Goal: Task Accomplishment & Management: Complete application form

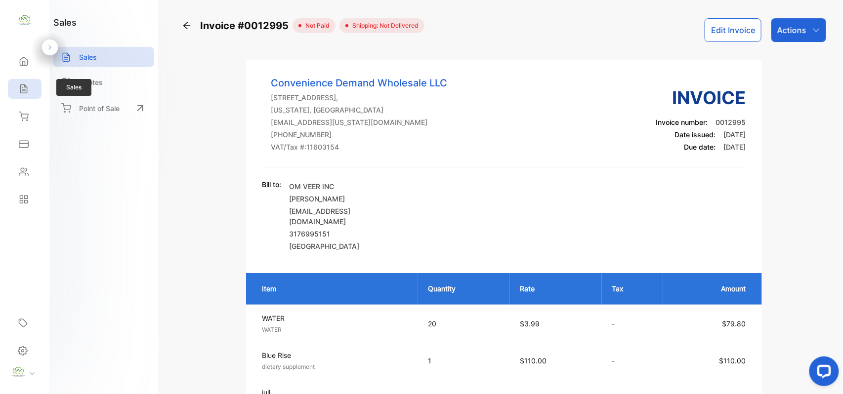
click at [29, 86] on div "Sales" at bounding box center [25, 89] width 34 height 20
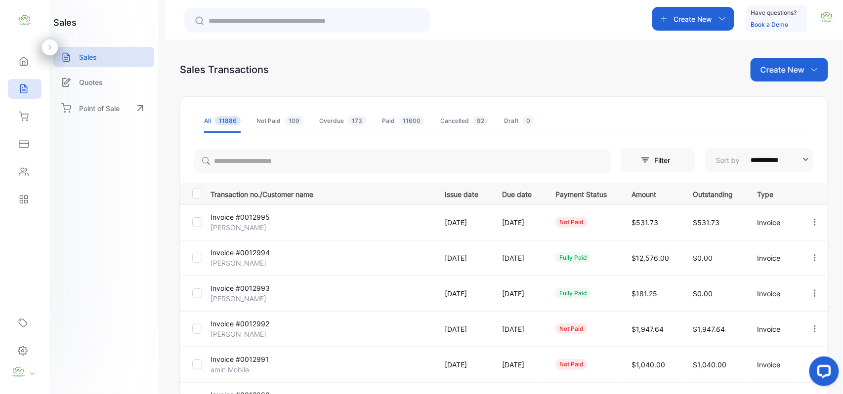
click at [766, 77] on div "Create New" at bounding box center [790, 70] width 78 height 24
click at [785, 95] on div "Invoice" at bounding box center [793, 102] width 69 height 20
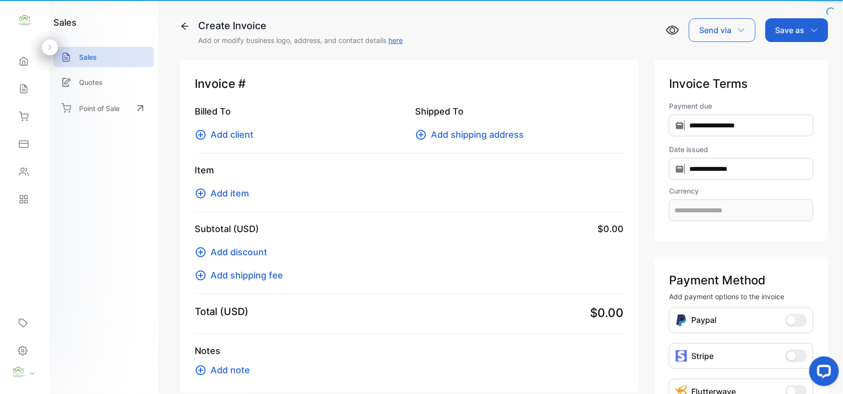
type input "**********"
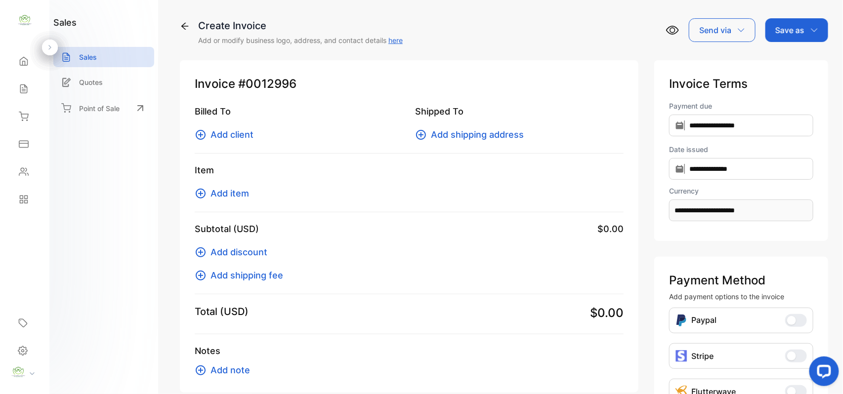
click at [237, 138] on span "Add client" at bounding box center [232, 134] width 43 height 13
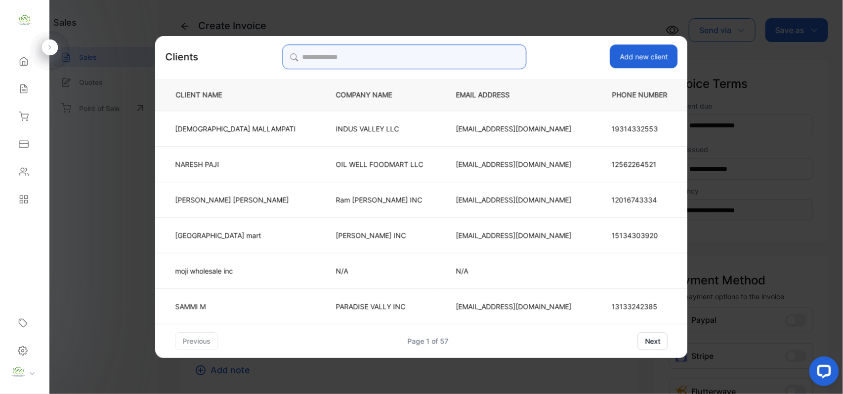
click at [394, 54] on input "search" at bounding box center [404, 56] width 244 height 25
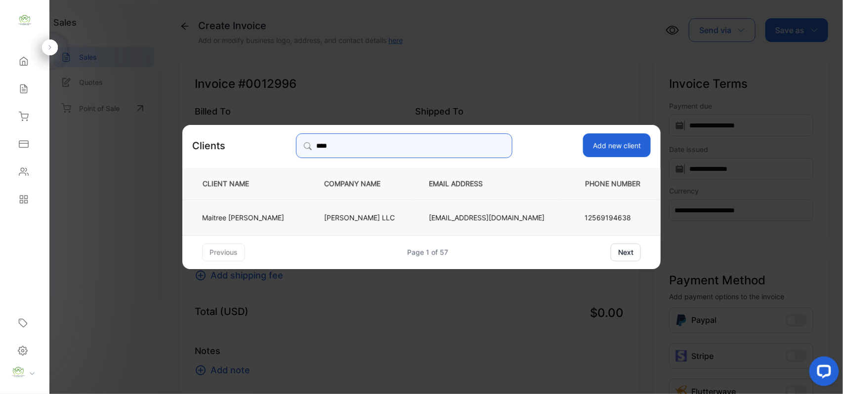
type input "****"
drag, startPoint x: 329, startPoint y: 224, endPoint x: 323, endPoint y: 224, distance: 5.9
click at [329, 224] on td "[PERSON_NAME] LLC" at bounding box center [360, 217] width 105 height 36
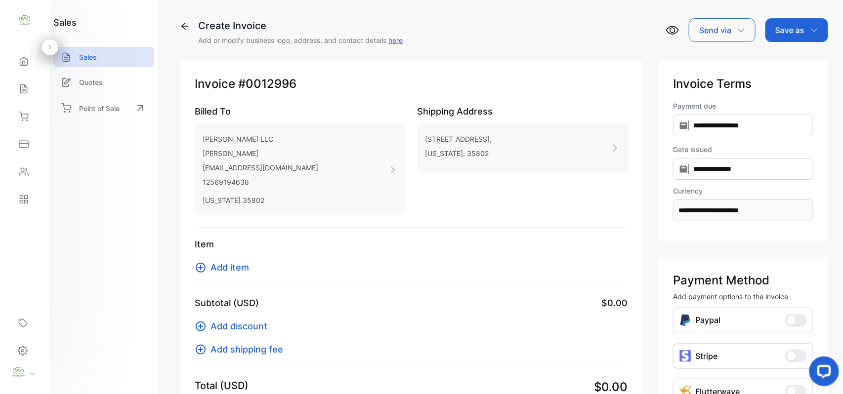
click at [246, 269] on span "Add item" at bounding box center [230, 267] width 39 height 13
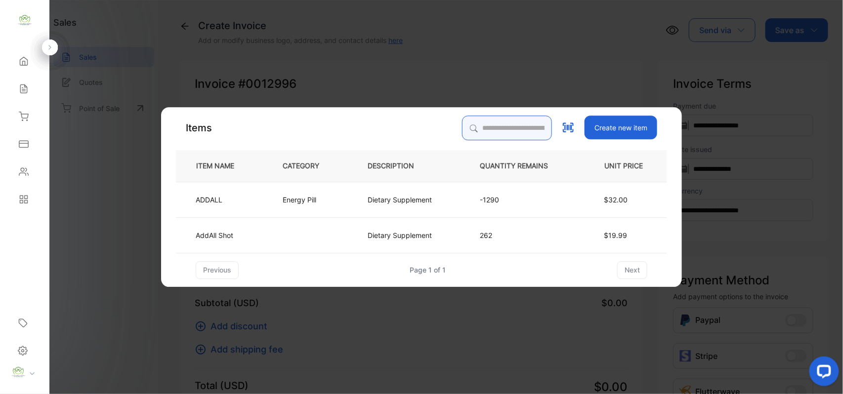
click at [506, 127] on input "search" at bounding box center [507, 128] width 90 height 25
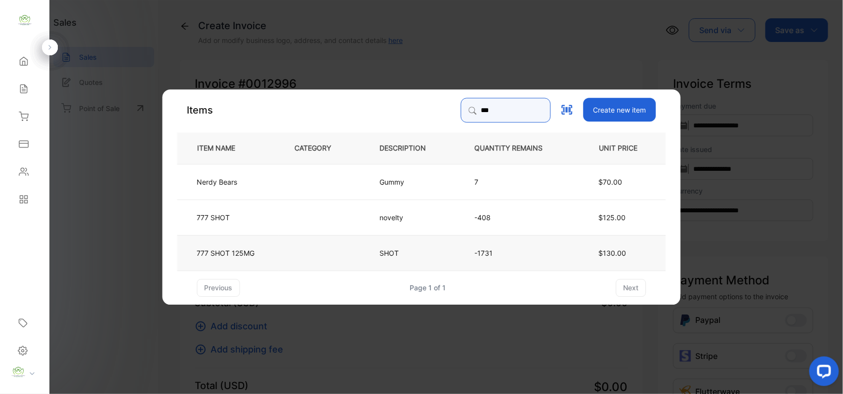
type input "***"
click at [295, 252] on td at bounding box center [321, 253] width 85 height 36
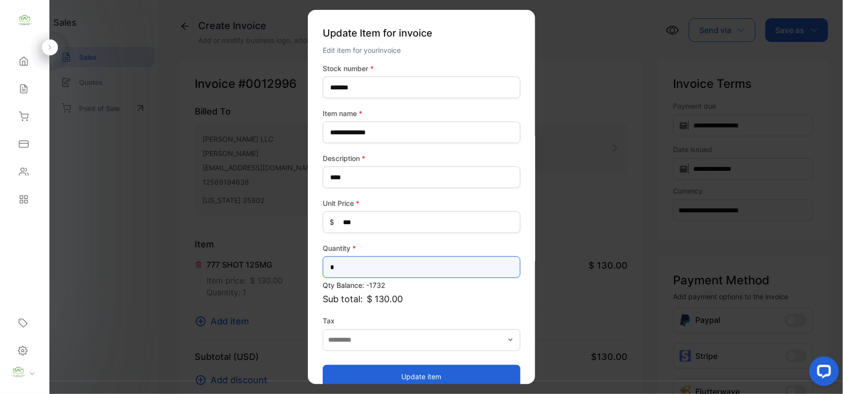
click at [385, 276] on input "*" at bounding box center [422, 268] width 198 height 22
type input "**"
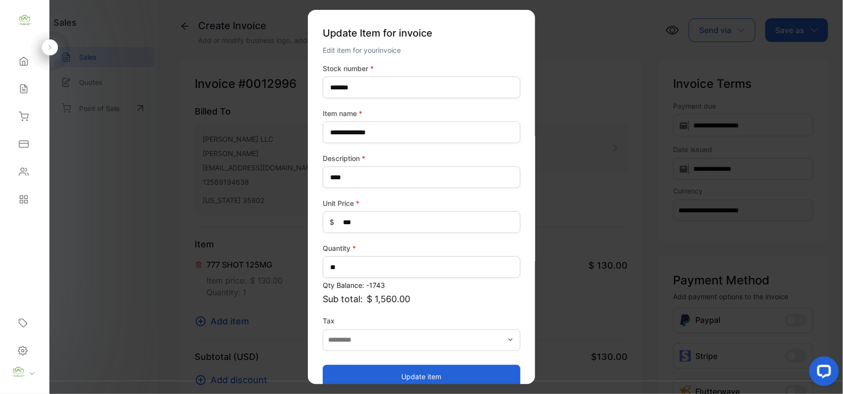
drag, startPoint x: 356, startPoint y: 374, endPoint x: 347, endPoint y: 368, distance: 11.5
click at [356, 374] on button "Update item" at bounding box center [422, 377] width 198 height 24
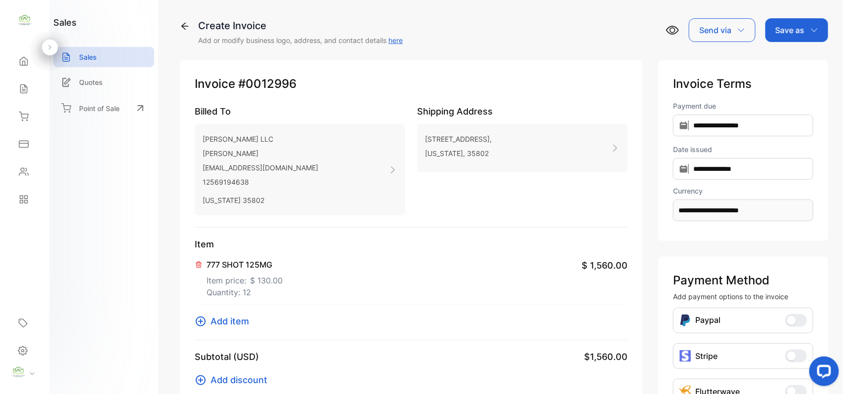
click at [212, 321] on span "Add item" at bounding box center [230, 321] width 39 height 13
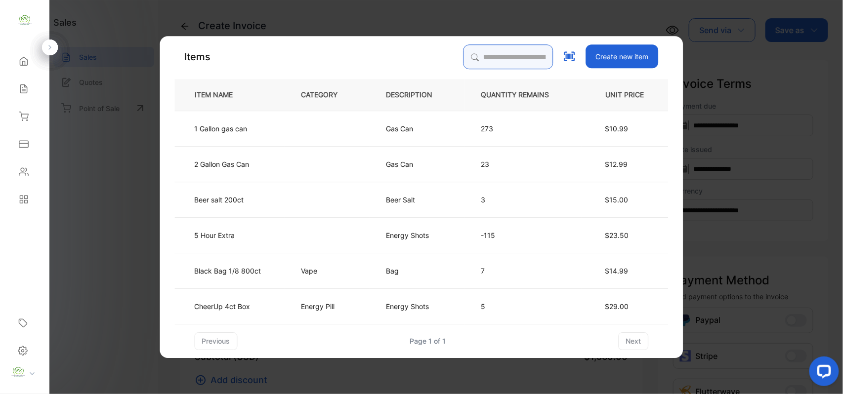
click at [491, 63] on input "search" at bounding box center [509, 56] width 90 height 25
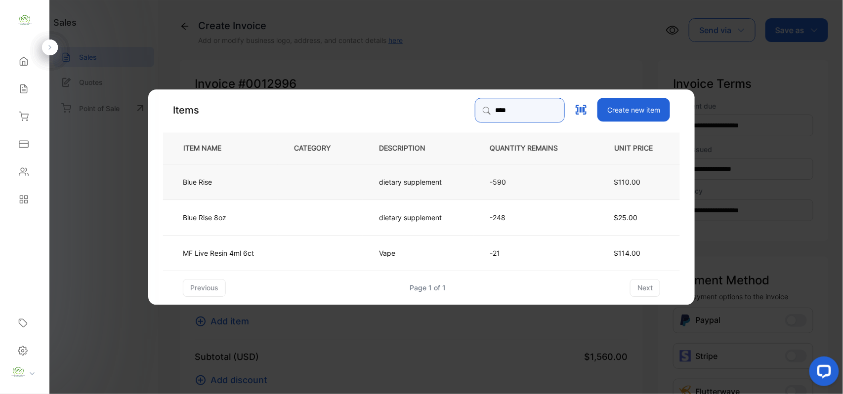
type input "****"
click at [350, 184] on td at bounding box center [320, 182] width 85 height 36
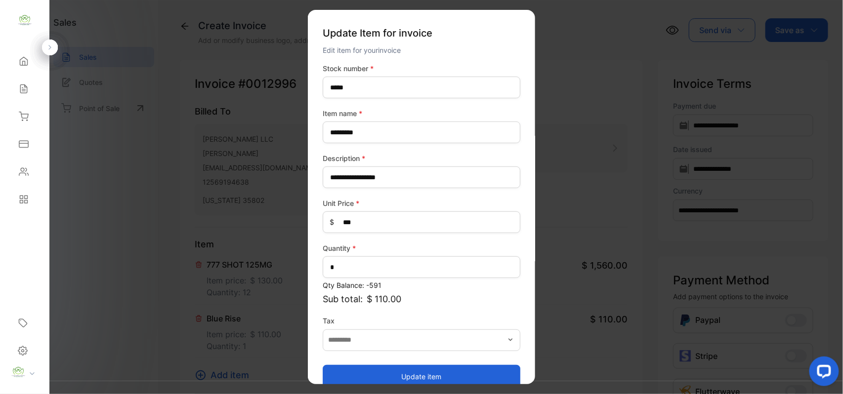
click at [425, 377] on button "Update item" at bounding box center [422, 377] width 198 height 24
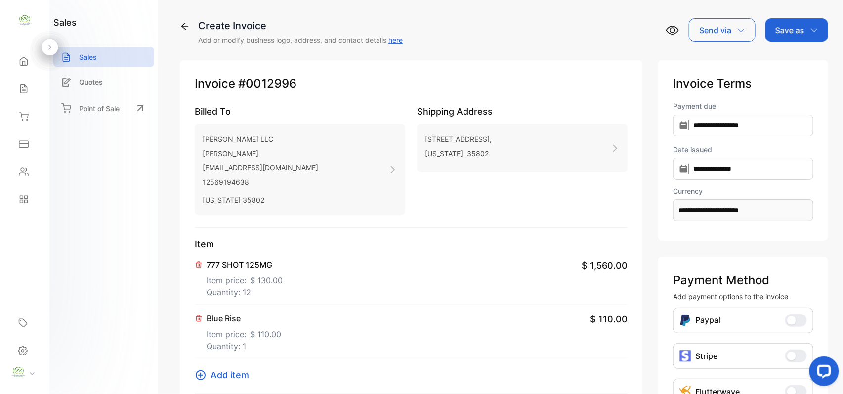
click at [234, 374] on span "Add item" at bounding box center [230, 375] width 39 height 13
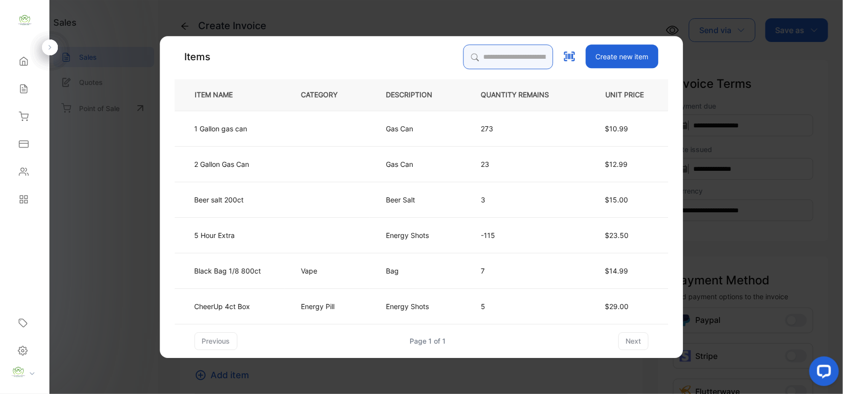
click at [474, 56] on input "search" at bounding box center [509, 56] width 90 height 25
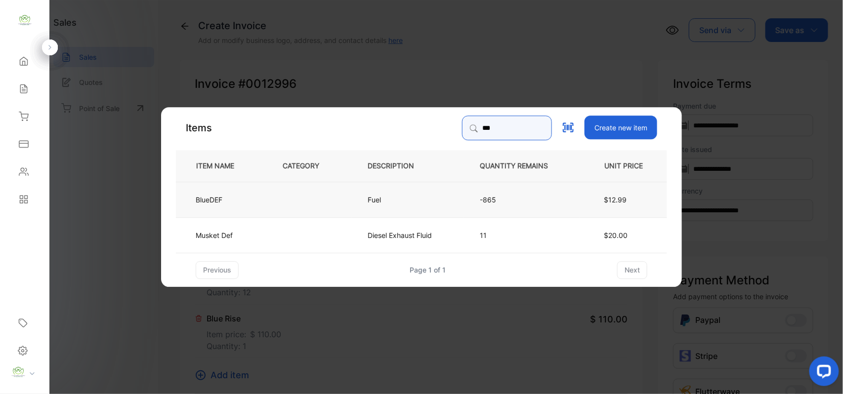
type input "***"
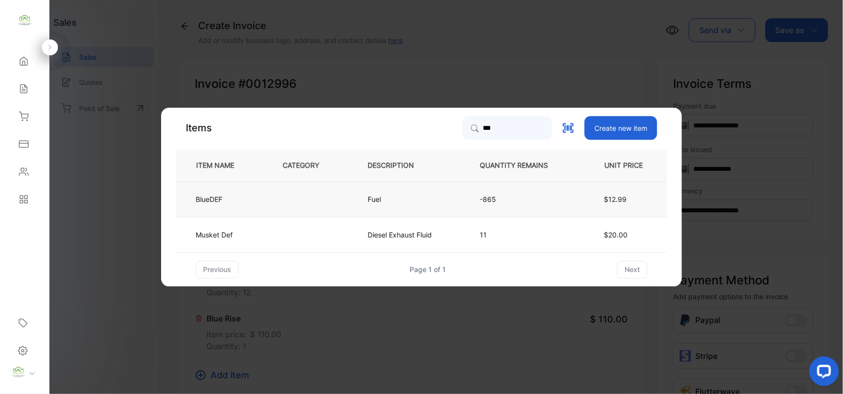
click at [320, 200] on td at bounding box center [308, 199] width 85 height 36
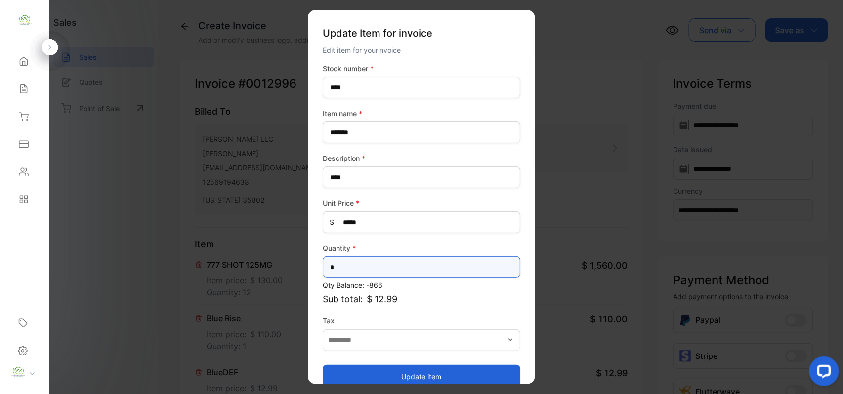
click at [356, 269] on input "*" at bounding box center [422, 268] width 198 height 22
type input "*"
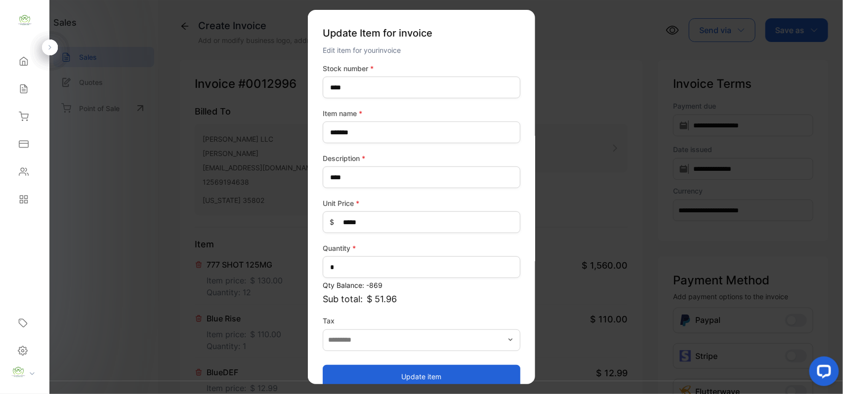
click at [379, 363] on div "Update item" at bounding box center [422, 372] width 198 height 34
click at [358, 376] on button "Update item" at bounding box center [422, 377] width 198 height 24
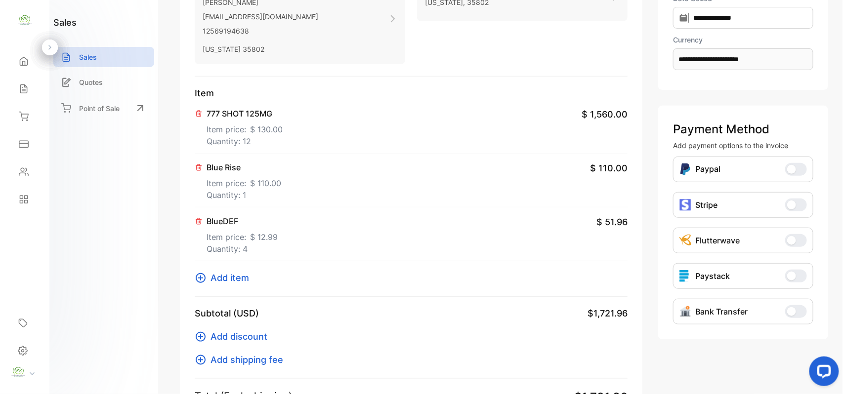
scroll to position [307, 0]
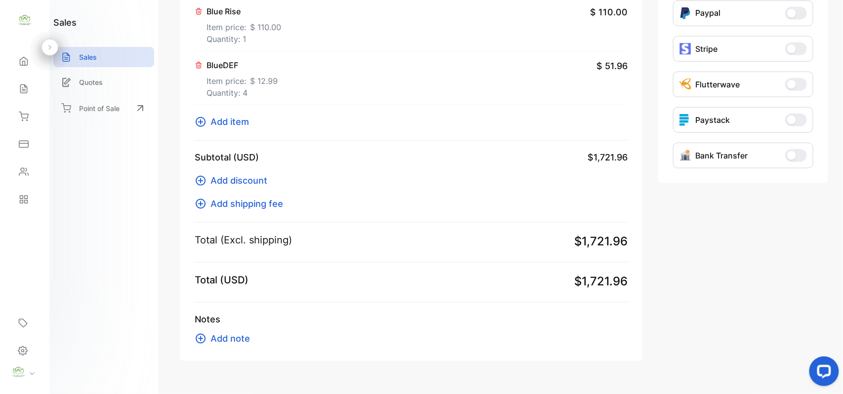
click at [246, 123] on span "Add item" at bounding box center [230, 121] width 39 height 13
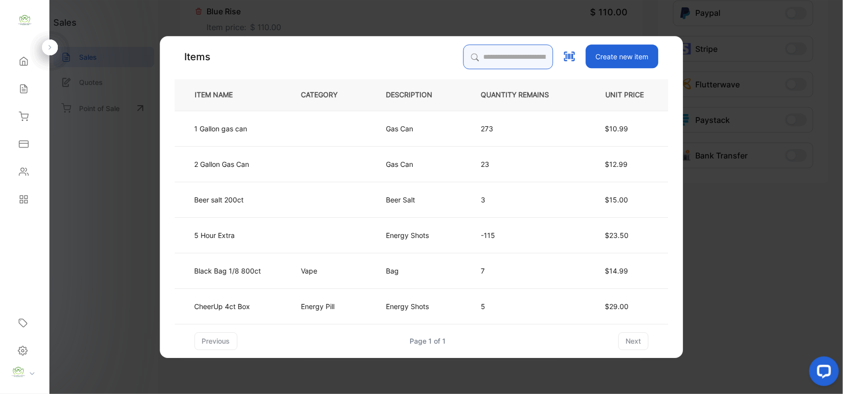
click at [496, 58] on input "search" at bounding box center [509, 56] width 90 height 25
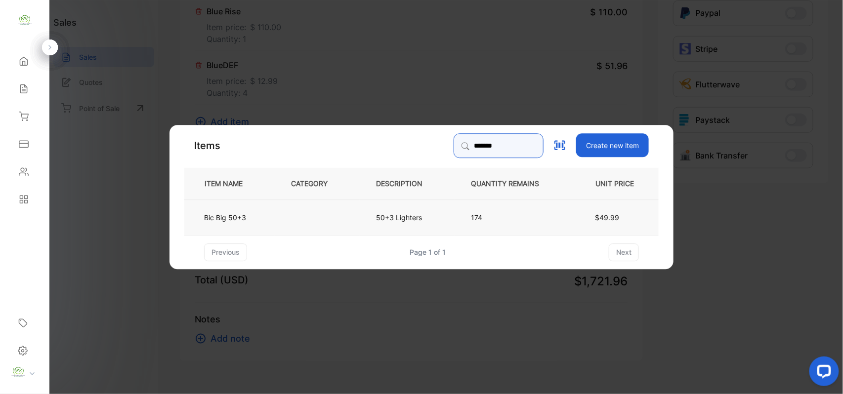
type input "*******"
click at [299, 224] on td at bounding box center [317, 217] width 85 height 36
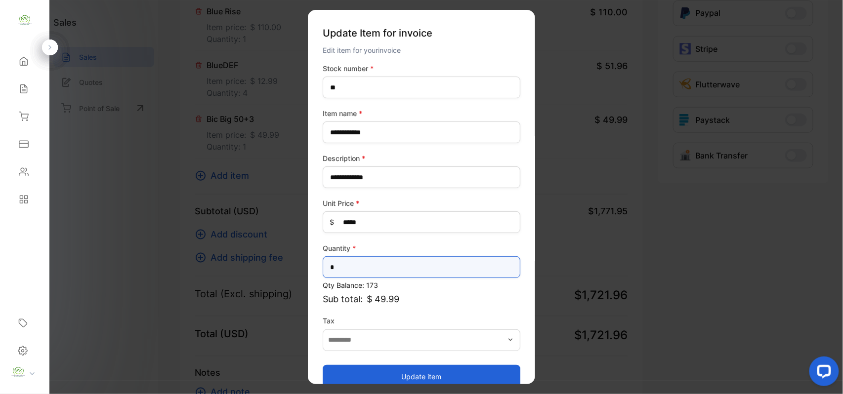
click at [360, 271] on input "*" at bounding box center [422, 268] width 198 height 22
type input "*"
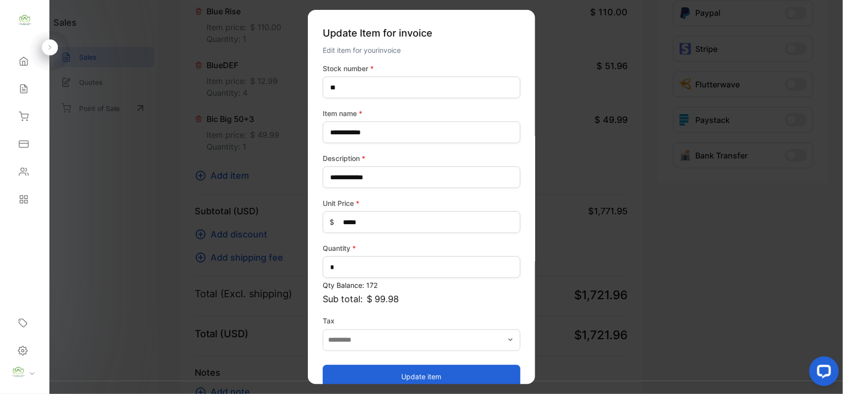
click at [371, 375] on button "Update item" at bounding box center [422, 377] width 198 height 24
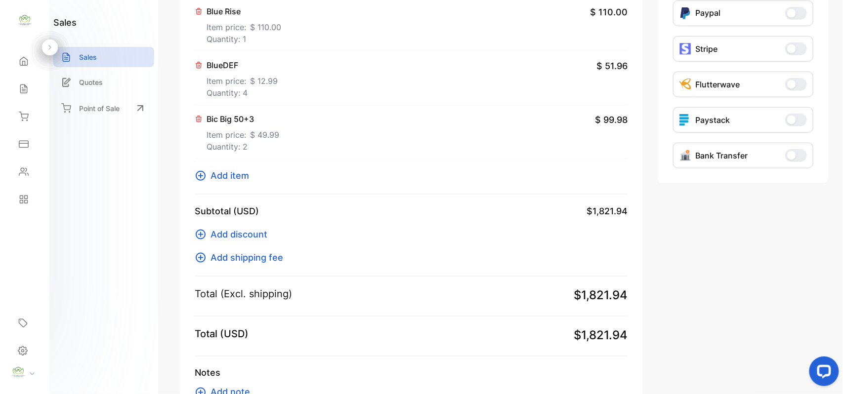
click at [232, 173] on span "Add item" at bounding box center [230, 175] width 39 height 13
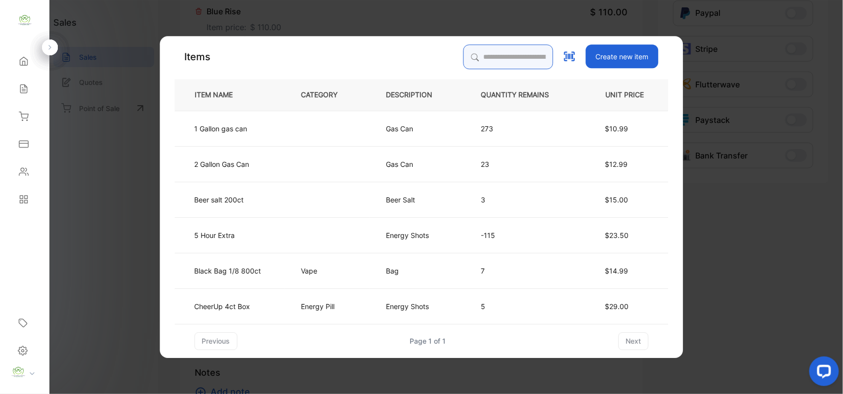
drag, startPoint x: 475, startPoint y: 51, endPoint x: 478, endPoint y: 62, distance: 11.3
click at [475, 52] on input "search" at bounding box center [509, 56] width 90 height 25
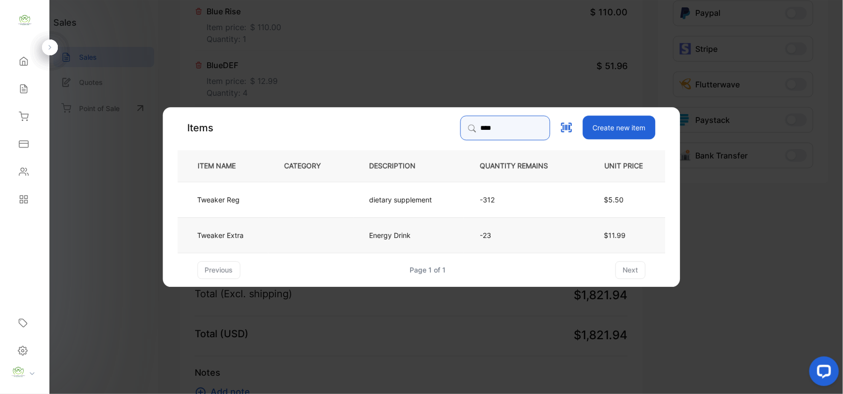
type input "****"
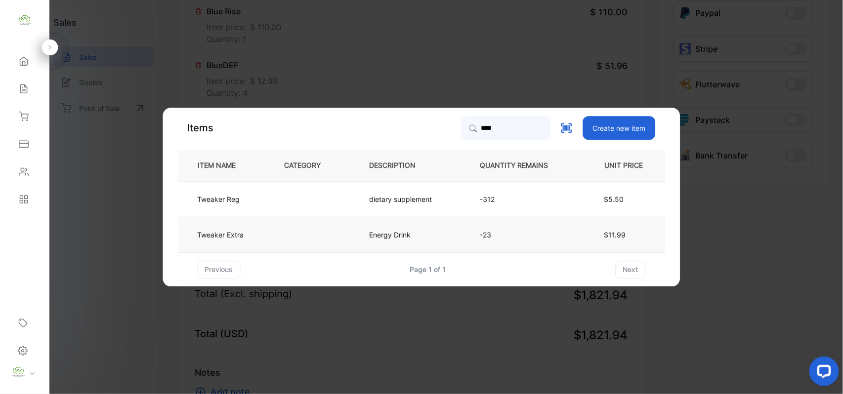
click at [350, 226] on td at bounding box center [310, 235] width 85 height 36
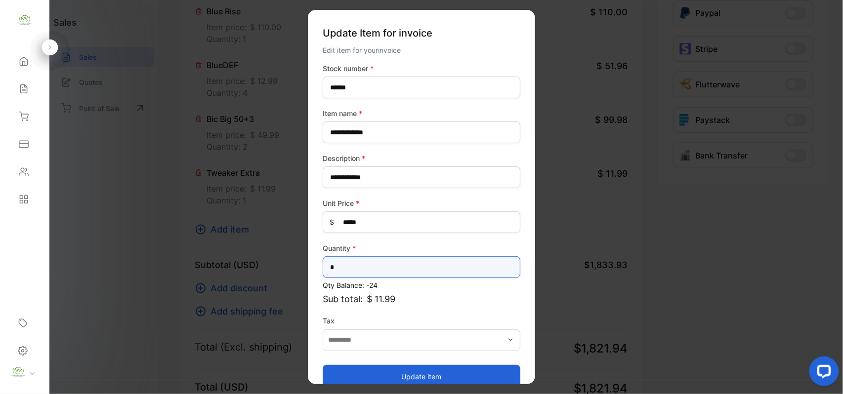
click at [375, 273] on input "*" at bounding box center [422, 268] width 198 height 22
type input "*"
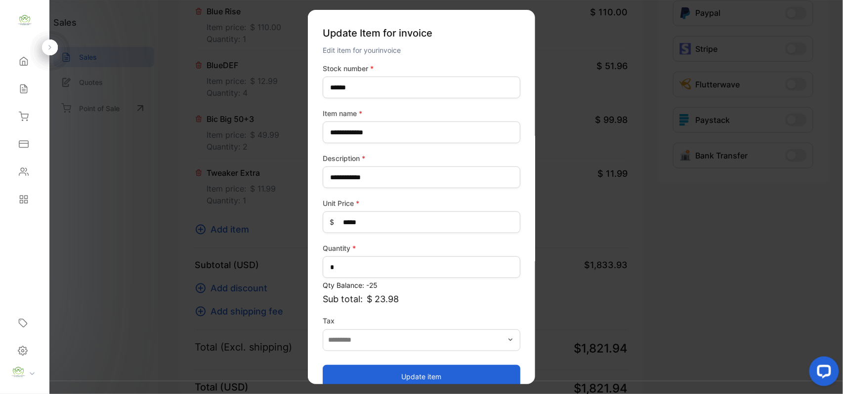
click at [397, 377] on button "Update item" at bounding box center [422, 377] width 198 height 24
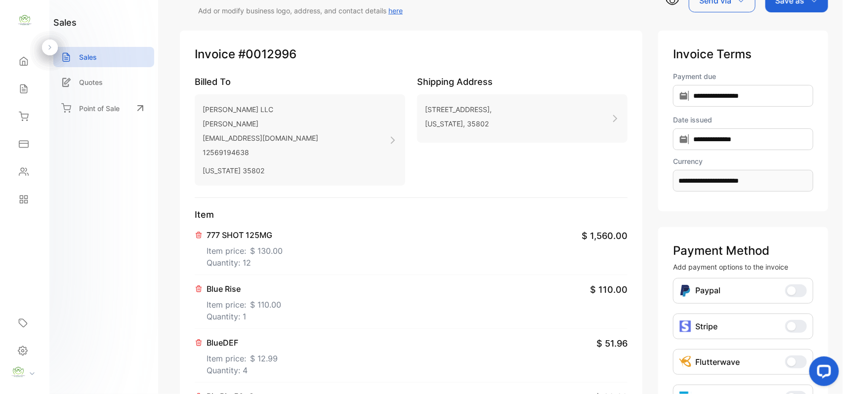
scroll to position [0, 0]
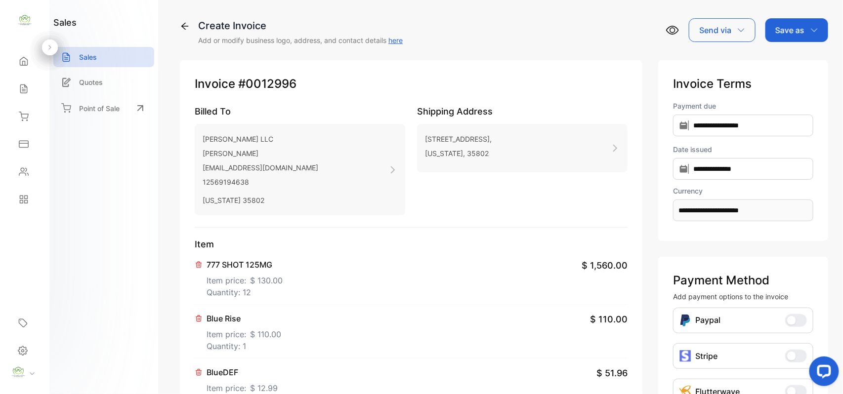
click at [795, 30] on p "Save as" at bounding box center [790, 30] width 29 height 12
click at [782, 58] on div "Invoice" at bounding box center [794, 63] width 57 height 20
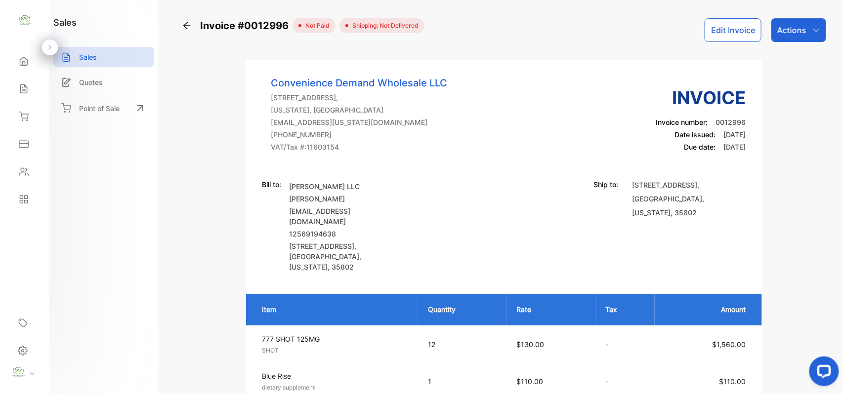
click at [737, 31] on button "Edit Invoice" at bounding box center [733, 30] width 57 height 24
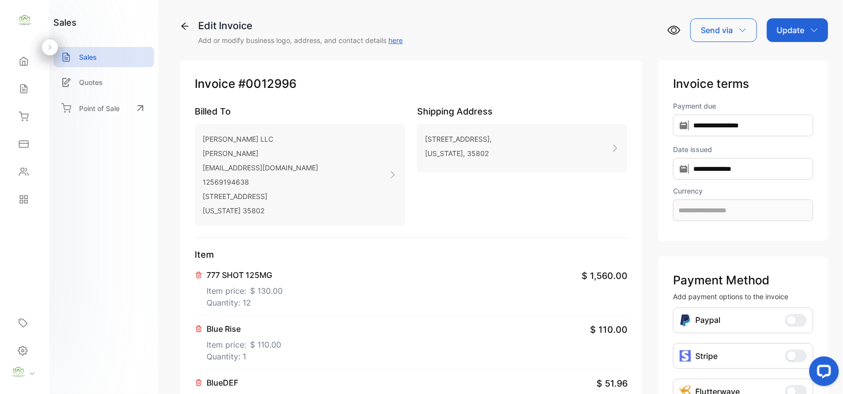
type input "**********"
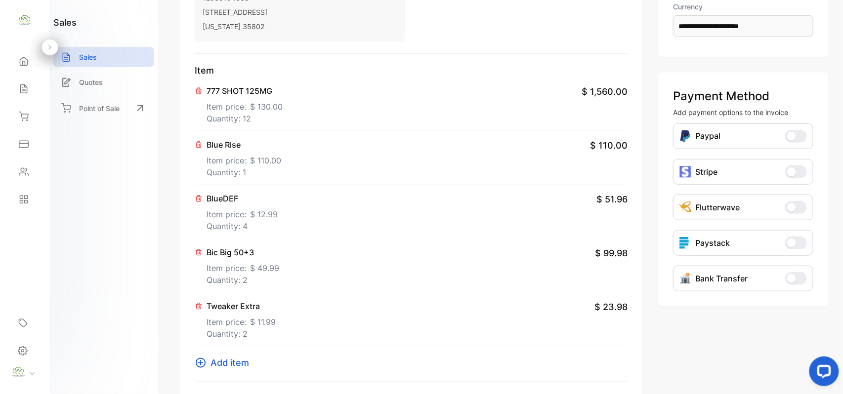
scroll to position [307, 0]
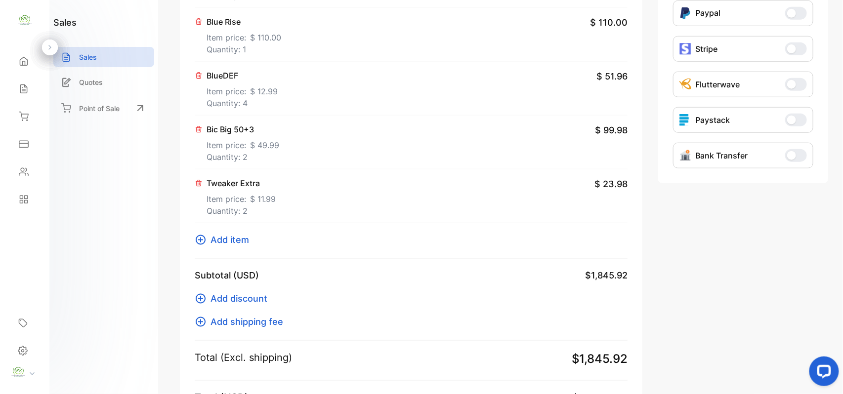
click at [246, 240] on span "Add item" at bounding box center [230, 239] width 39 height 13
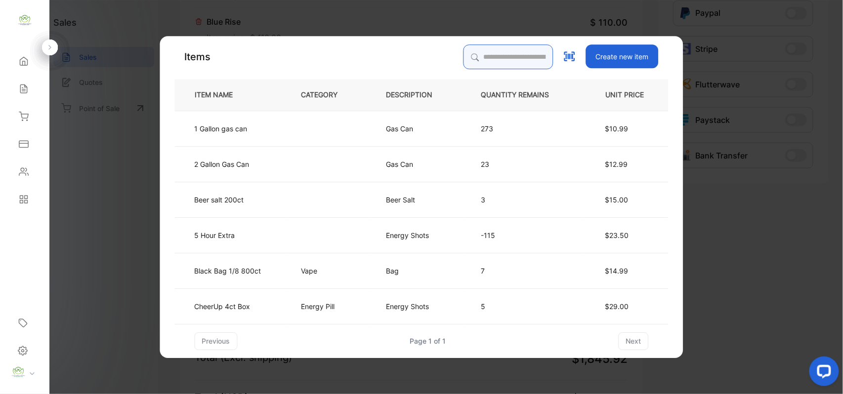
click at [502, 61] on input "search" at bounding box center [509, 56] width 90 height 25
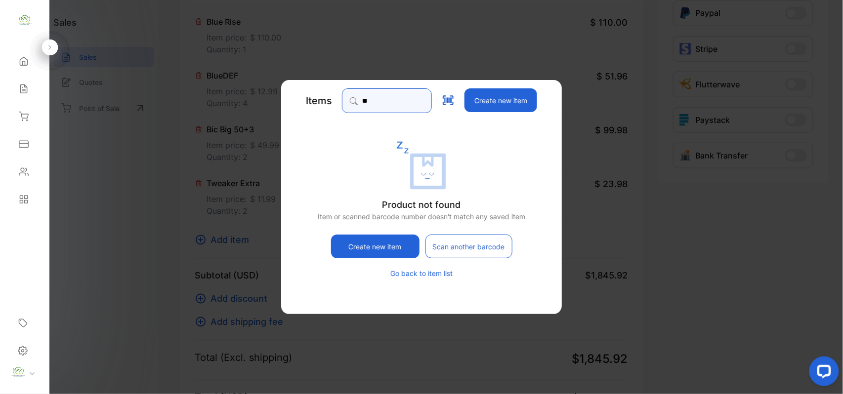
type input "*"
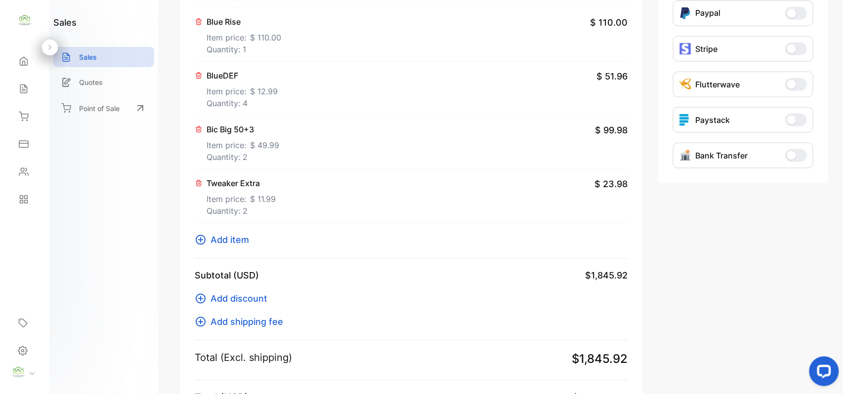
drag, startPoint x: 139, startPoint y: 189, endPoint x: 170, endPoint y: 240, distance: 60.1
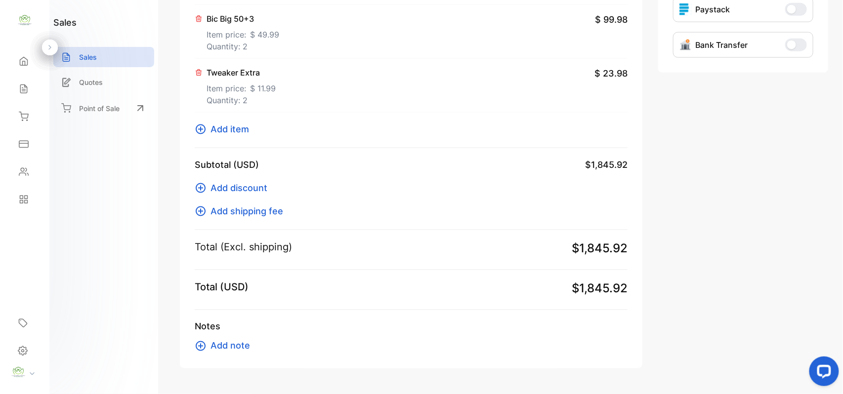
scroll to position [449, 0]
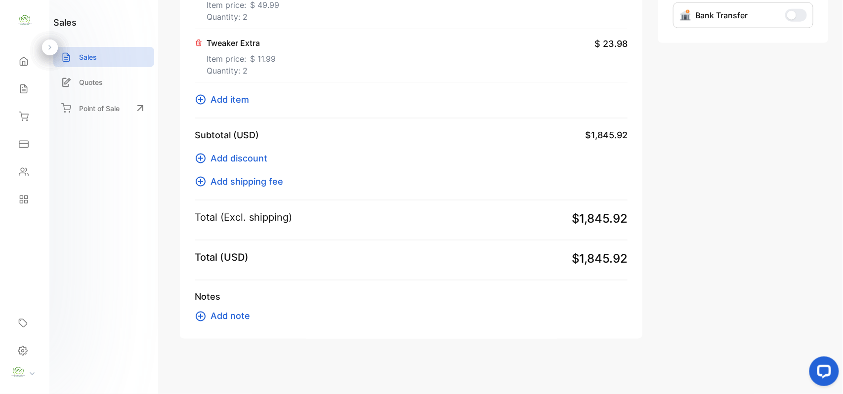
drag, startPoint x: 238, startPoint y: 324, endPoint x: 236, endPoint y: 319, distance: 5.6
click at [242, 311] on span "Add note" at bounding box center [231, 316] width 40 height 13
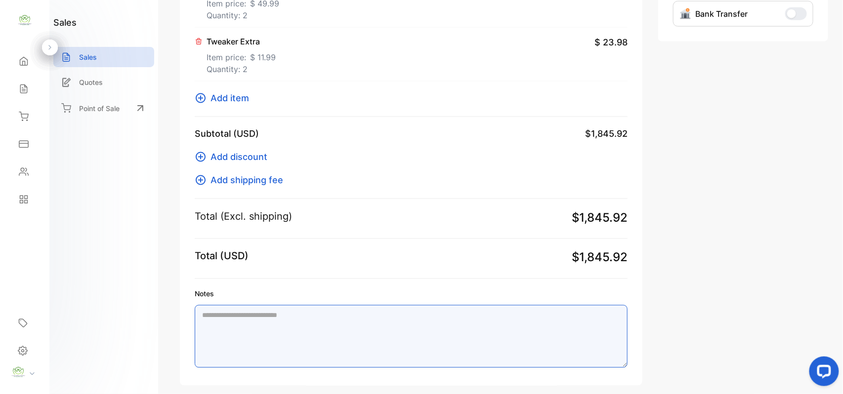
click at [287, 327] on textarea "Notes" at bounding box center [411, 336] width 433 height 63
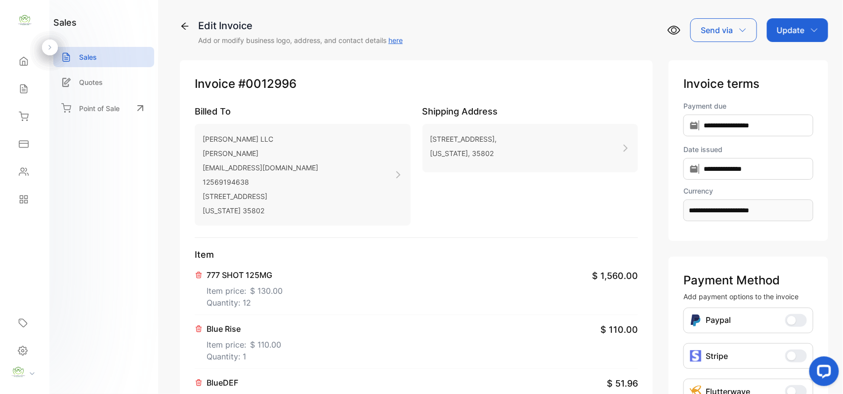
click at [790, 21] on div "Update" at bounding box center [797, 30] width 61 height 24
type textarea "**********"
click at [780, 65] on div "Invoice" at bounding box center [799, 63] width 57 height 20
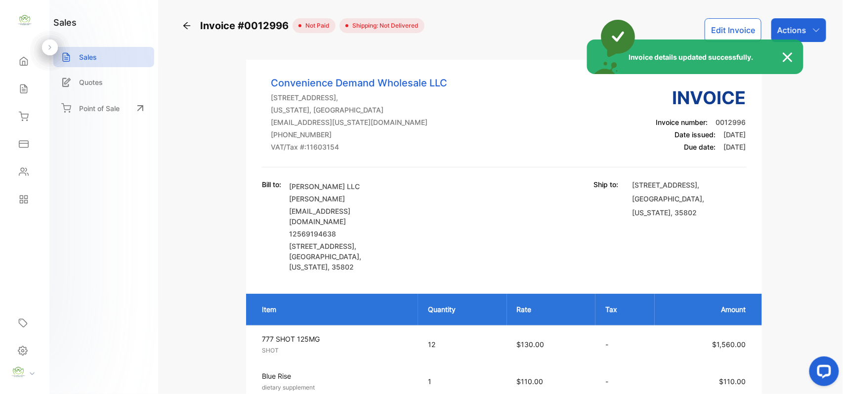
click at [817, 36] on div "Invoice details updated successfully." at bounding box center [421, 197] width 843 height 394
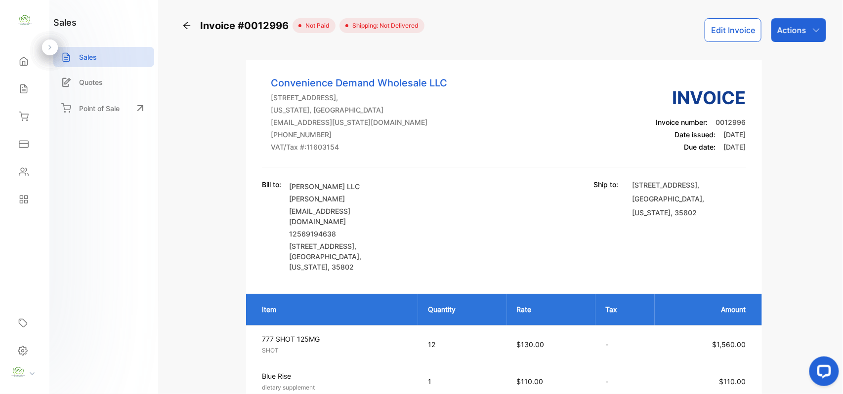
drag, startPoint x: 813, startPoint y: 36, endPoint x: 811, endPoint y: 43, distance: 7.2
click at [813, 36] on div "Actions" at bounding box center [799, 30] width 55 height 24
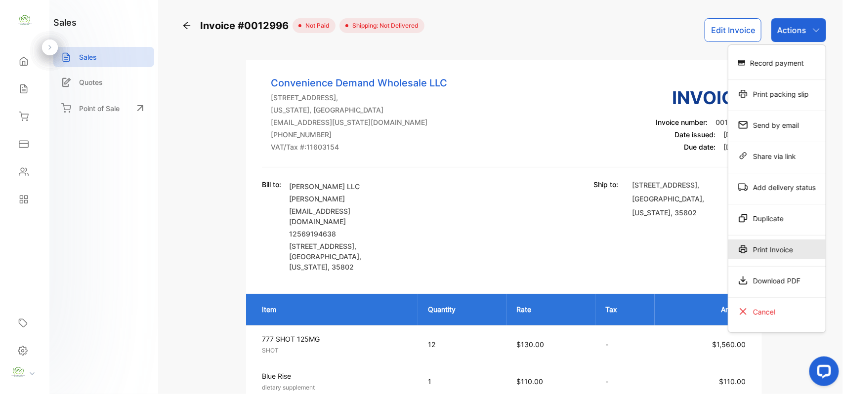
click at [775, 253] on div "Print Invoice" at bounding box center [777, 250] width 97 height 20
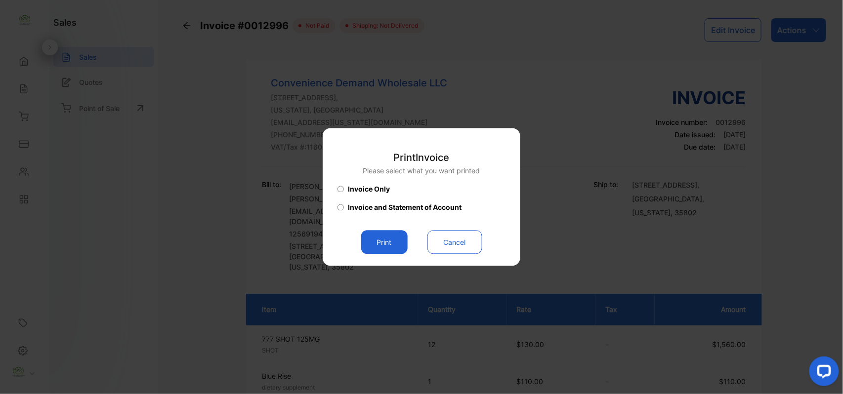
click at [377, 247] on button "Print" at bounding box center [384, 243] width 46 height 24
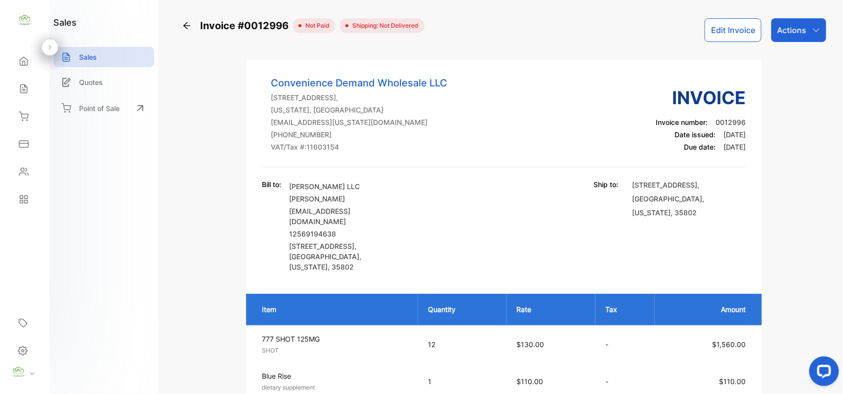
click at [714, 34] on button "Edit Invoice" at bounding box center [733, 30] width 57 height 24
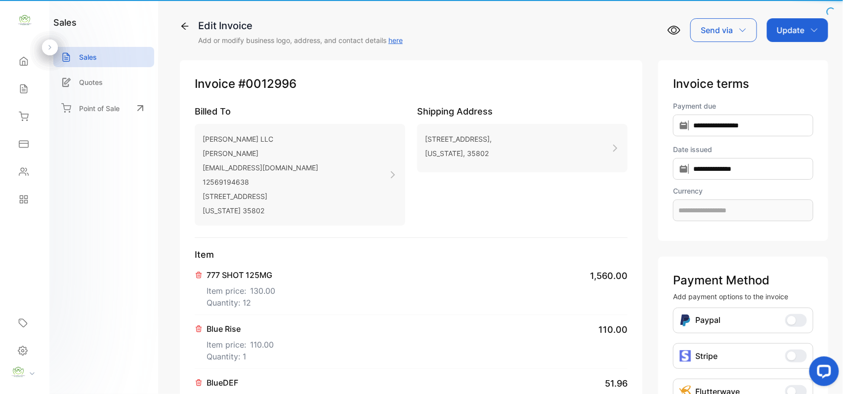
type input "**********"
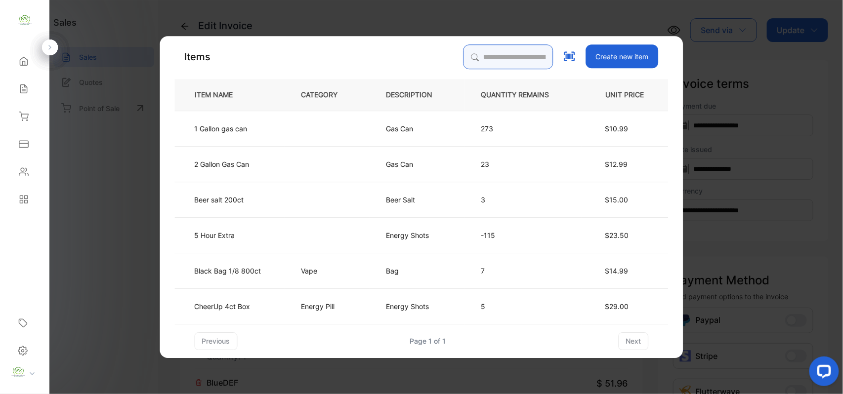
click at [497, 48] on input "search" at bounding box center [509, 56] width 90 height 25
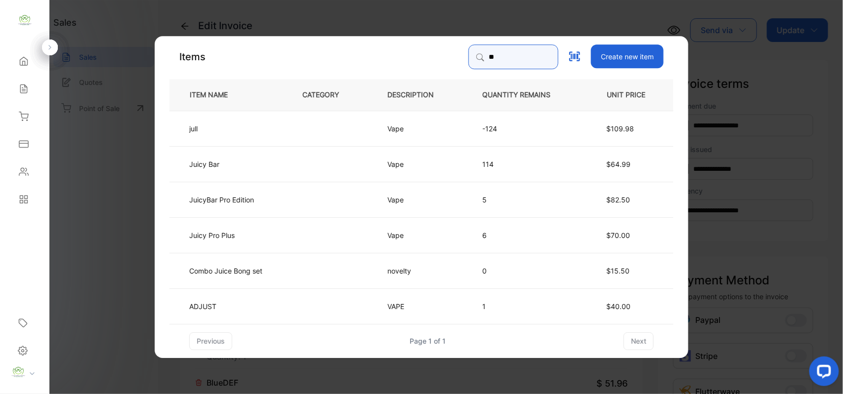
type input "***"
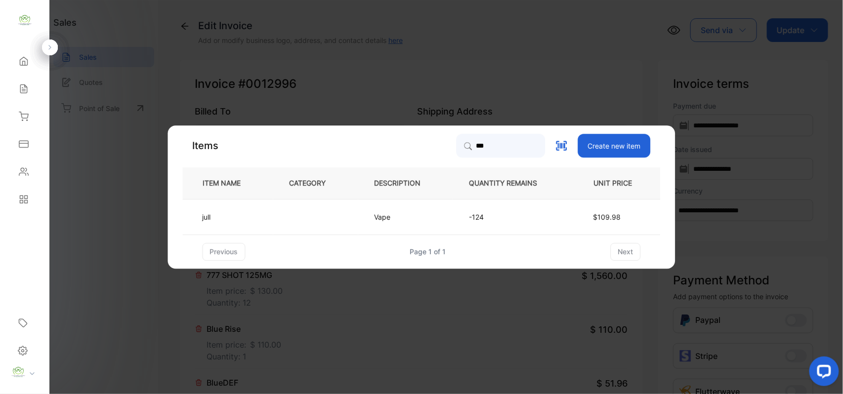
click at [260, 212] on td "jull" at bounding box center [228, 217] width 90 height 36
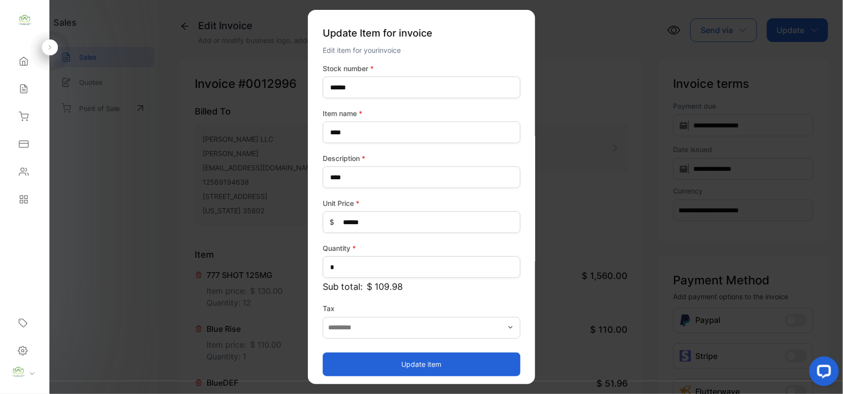
click at [374, 362] on button "Update item" at bounding box center [422, 364] width 198 height 24
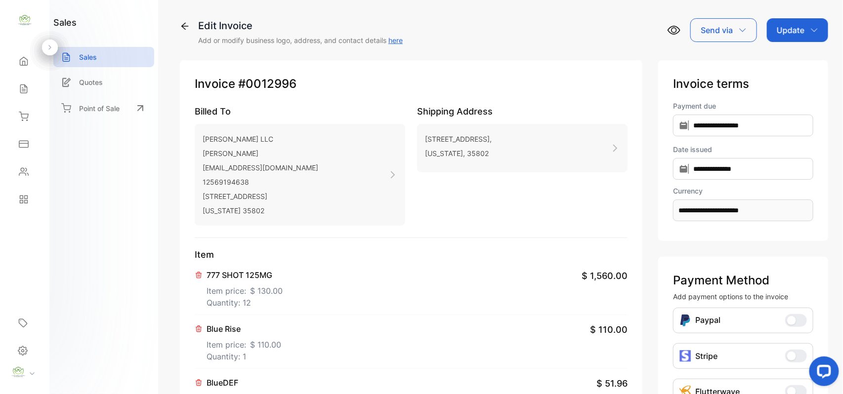
click at [803, 25] on div "Update" at bounding box center [797, 30] width 61 height 24
click at [787, 60] on div "Invoice" at bounding box center [799, 63] width 57 height 20
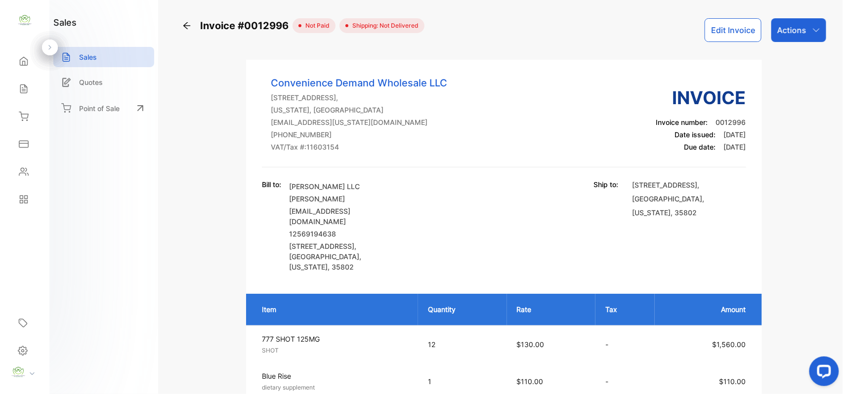
click at [785, 30] on p "Actions" at bounding box center [792, 30] width 29 height 12
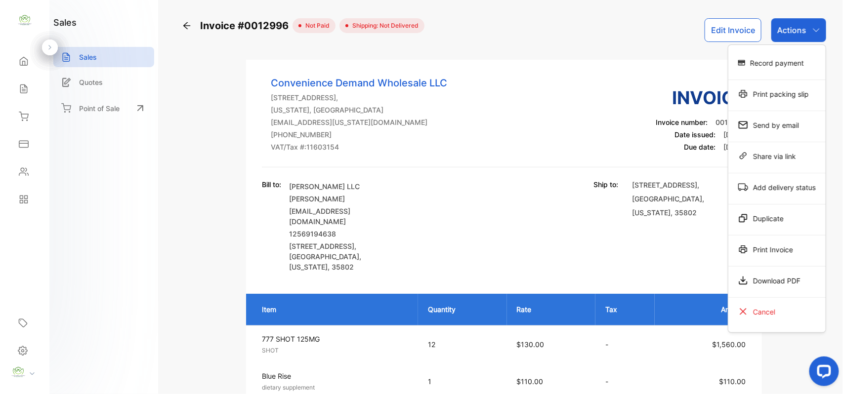
click at [758, 90] on div "Print packing slip" at bounding box center [777, 94] width 97 height 20
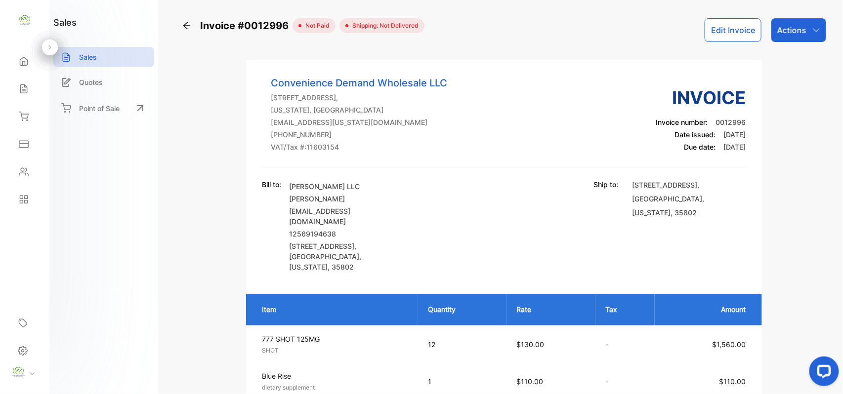
click at [34, 84] on div "Sales" at bounding box center [25, 89] width 34 height 20
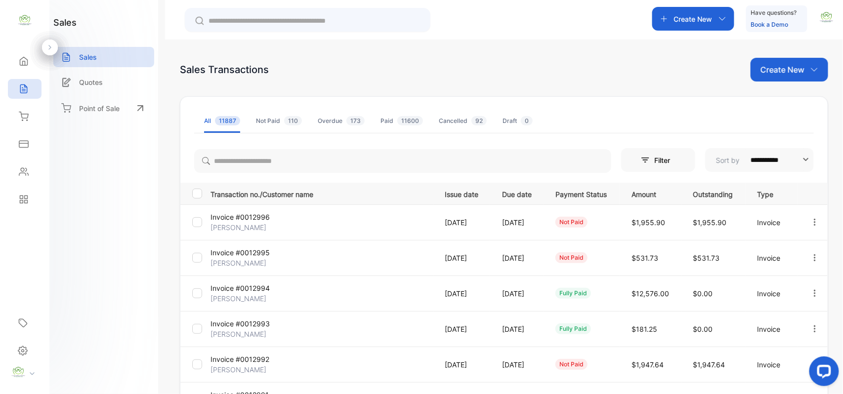
click at [795, 64] on p "Create New" at bounding box center [783, 70] width 44 height 12
click at [797, 102] on span "Invoice" at bounding box center [791, 102] width 23 height 10
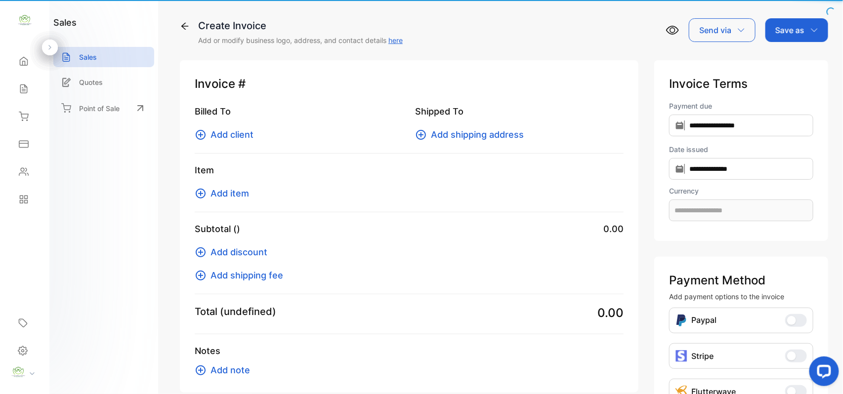
type input "**********"
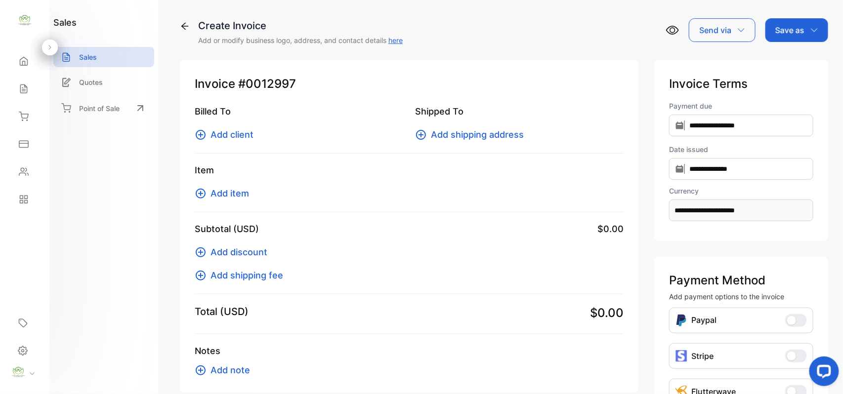
click at [240, 137] on span "Add client" at bounding box center [232, 134] width 43 height 13
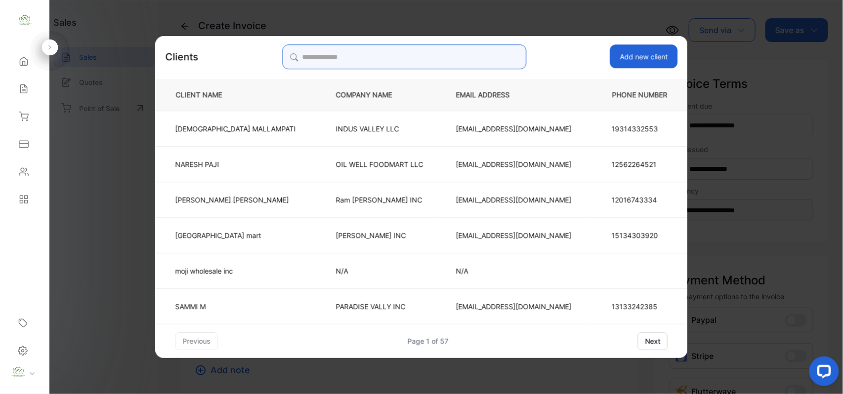
click at [396, 65] on input "search" at bounding box center [404, 56] width 244 height 25
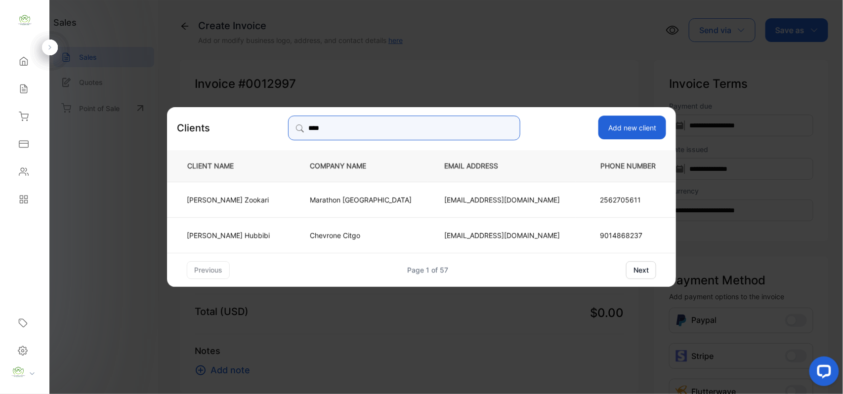
type input "****"
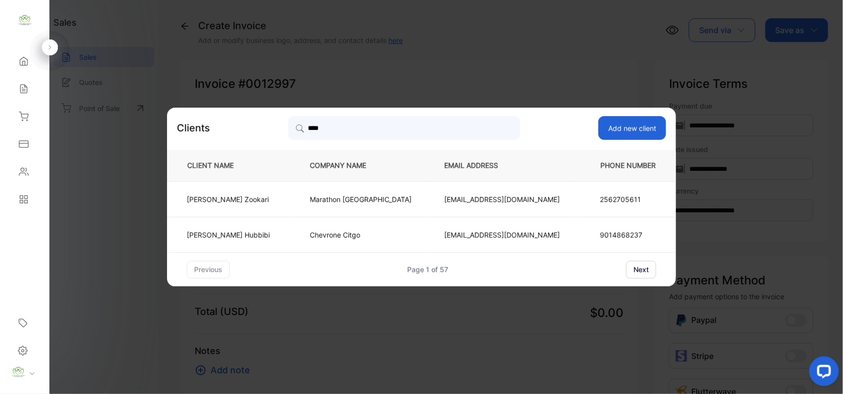
click at [294, 234] on td "Chevrone Citgo" at bounding box center [361, 235] width 134 height 36
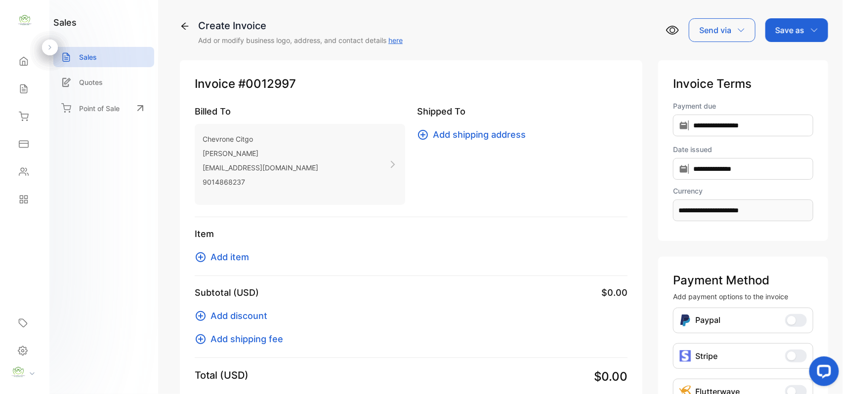
click at [239, 255] on span "Add item" at bounding box center [230, 257] width 39 height 13
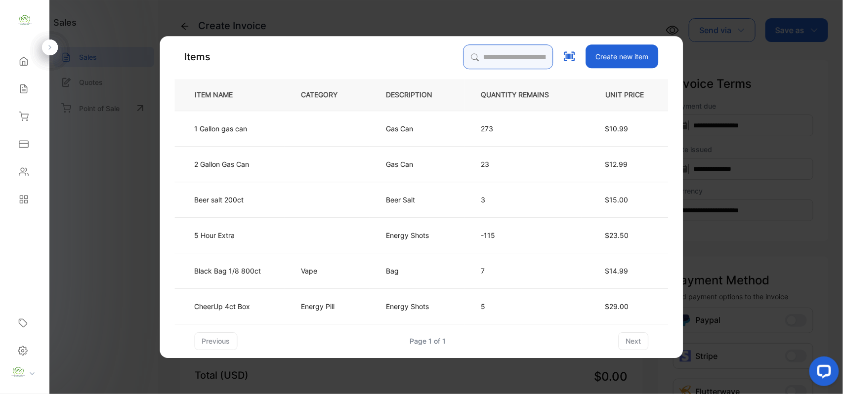
click at [521, 58] on input "search" at bounding box center [509, 56] width 90 height 25
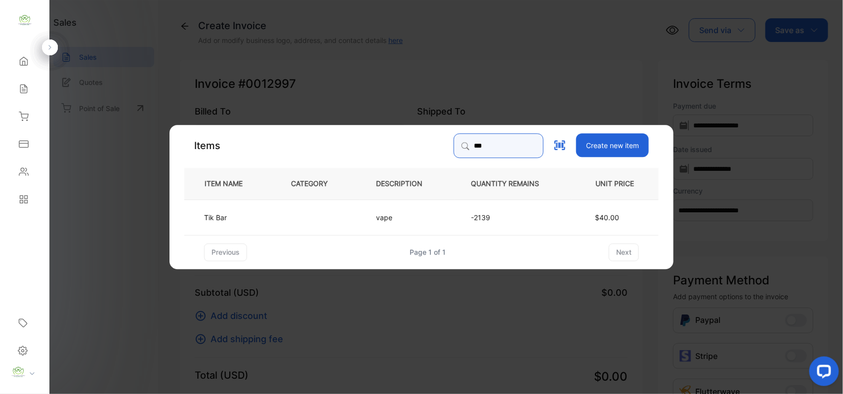
type input "***"
click at [270, 218] on td "Tik Bar" at bounding box center [229, 217] width 90 height 36
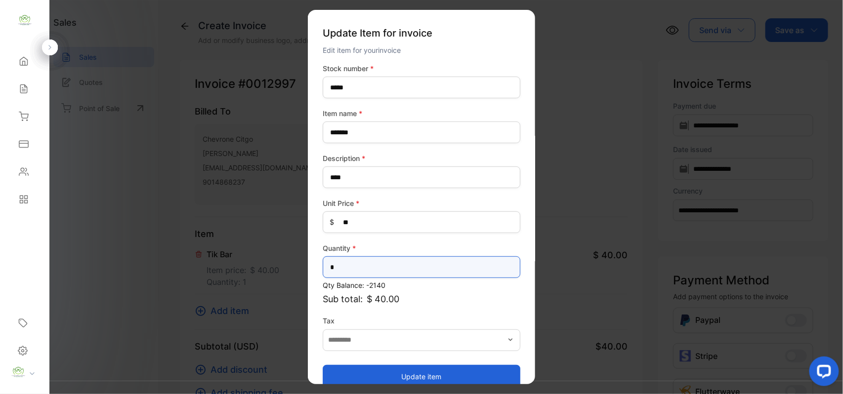
click at [408, 269] on input "*" at bounding box center [422, 268] width 198 height 22
type input "**"
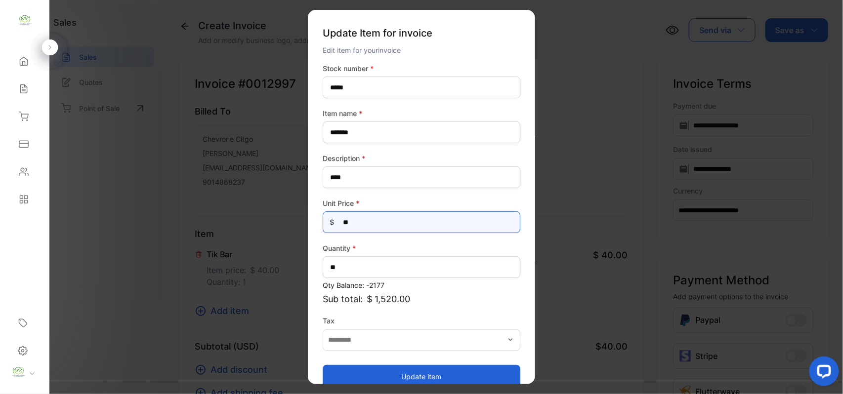
click at [441, 218] on Price-inputprice "**" at bounding box center [422, 223] width 198 height 22
type Price-inputprice "*"
type Price-inputprice "**"
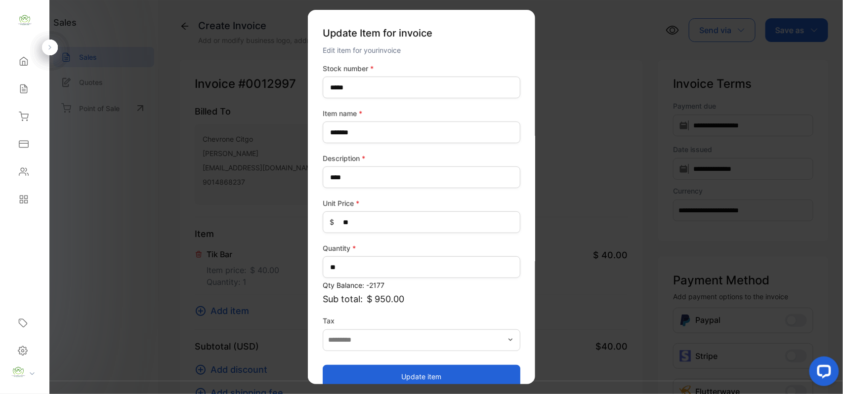
click at [366, 374] on button "Update item" at bounding box center [422, 377] width 198 height 24
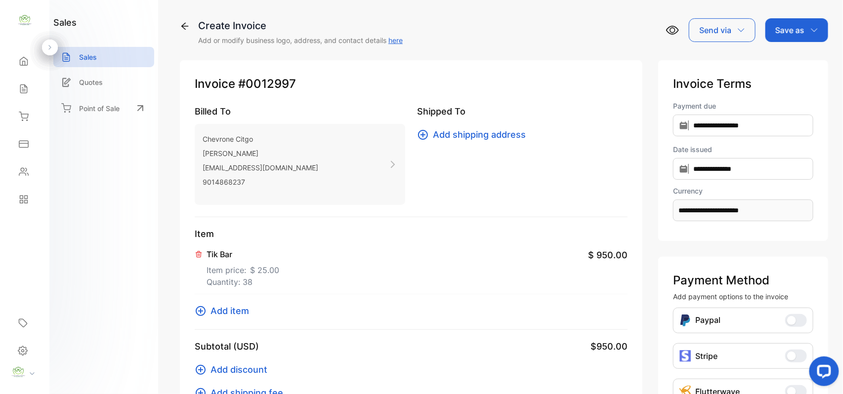
drag, startPoint x: 230, startPoint y: 299, endPoint x: 225, endPoint y: 304, distance: 6.7
click at [228, 302] on div "Item Tik Bar Item price: $ 25.00 Quantity: 38 $ 950.00 Add item" at bounding box center [411, 278] width 433 height 103
click at [225, 304] on div "Item Tik Bar Item price: $ 25.00 Quantity: 38 $ 950.00 Add item" at bounding box center [411, 278] width 433 height 103
click at [224, 309] on span "Add item" at bounding box center [230, 311] width 39 height 13
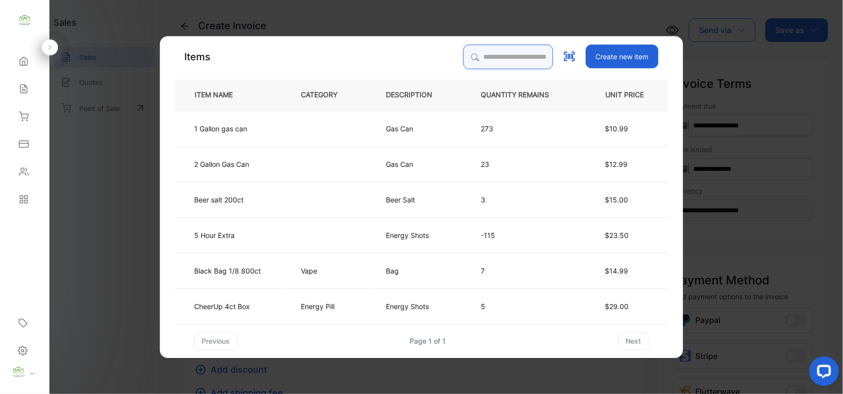
click at [507, 44] on input "search" at bounding box center [509, 56] width 90 height 25
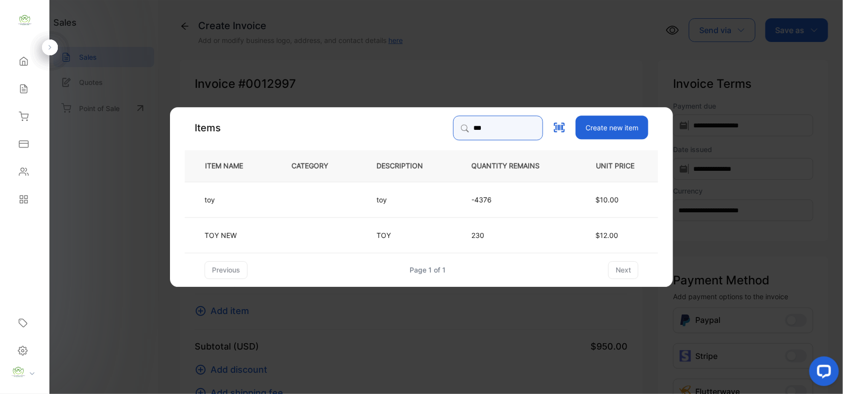
type input "***"
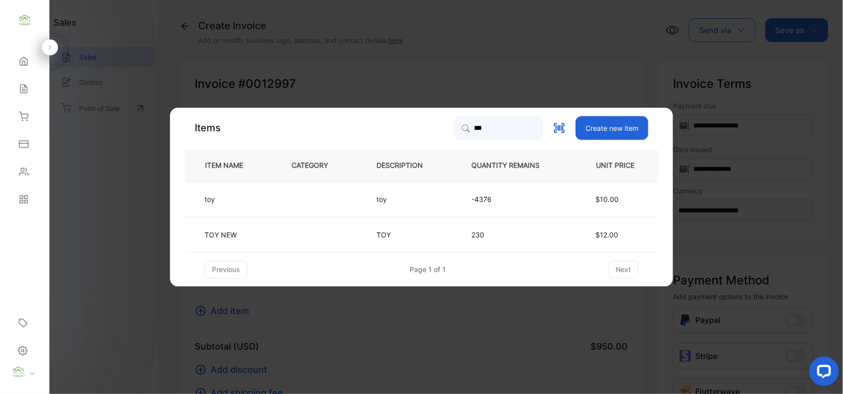
click at [279, 193] on td at bounding box center [317, 199] width 85 height 36
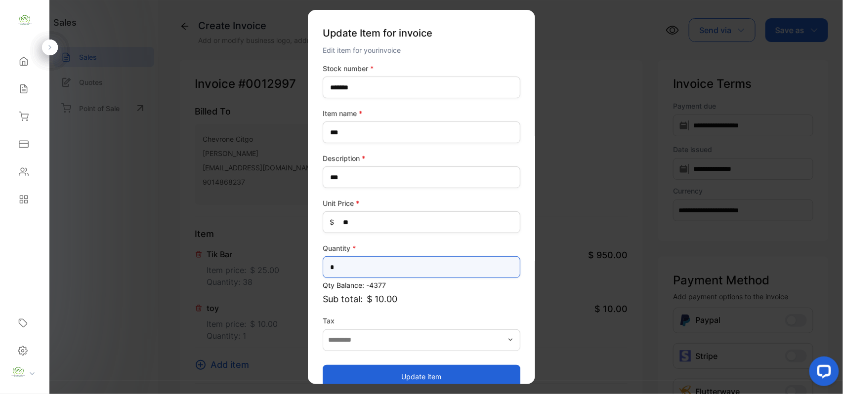
click at [354, 259] on input "*" at bounding box center [422, 268] width 198 height 22
type input "*"
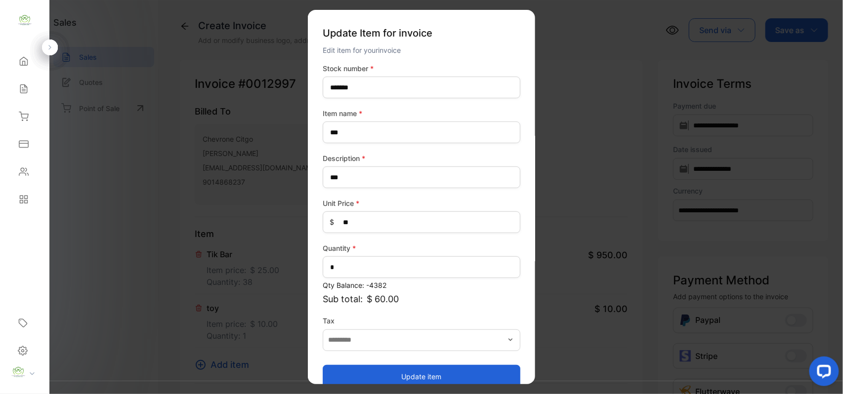
click at [350, 374] on button "Update item" at bounding box center [422, 377] width 198 height 24
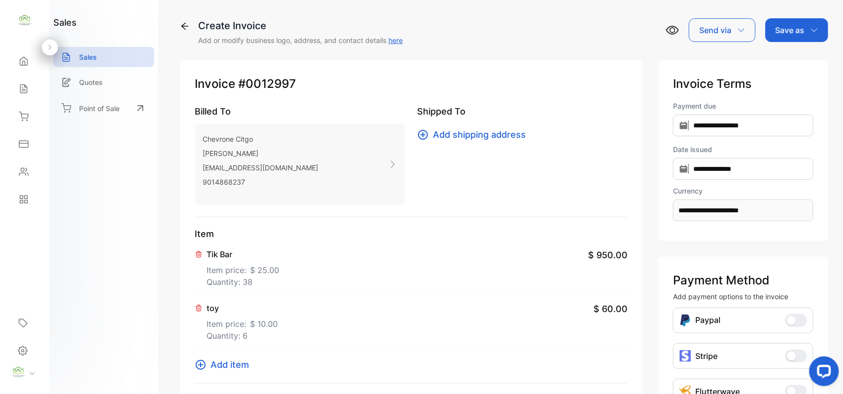
click at [218, 366] on span "Add item" at bounding box center [230, 364] width 39 height 13
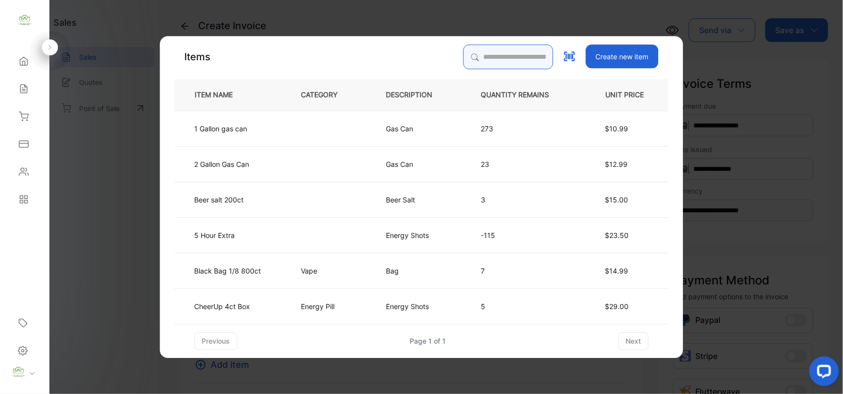
click at [473, 52] on input "search" at bounding box center [509, 56] width 90 height 25
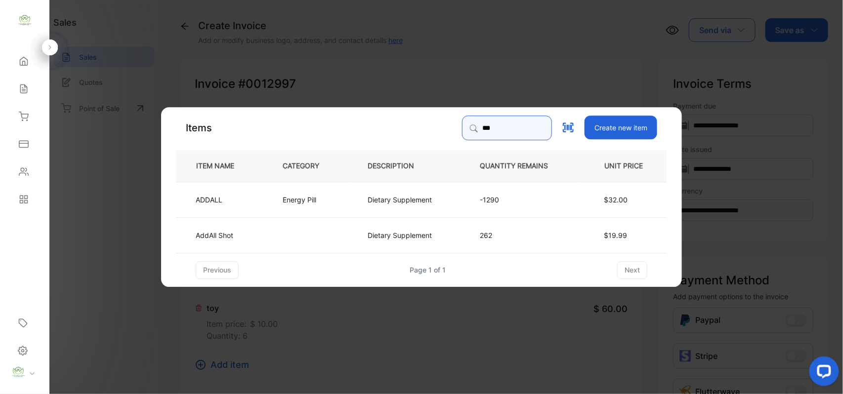
type input "***"
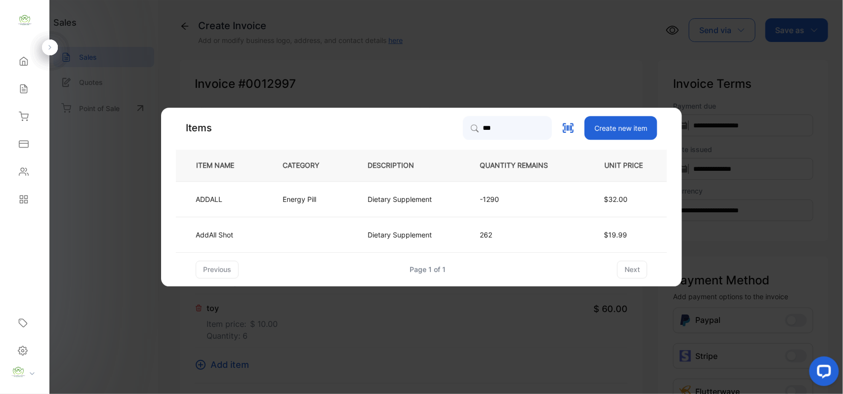
click at [278, 200] on td "Energy Pill" at bounding box center [308, 199] width 85 height 36
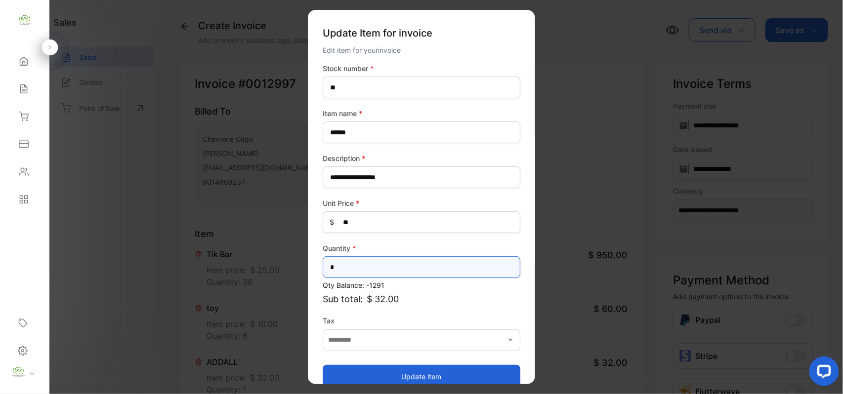
click at [347, 263] on input "*" at bounding box center [422, 268] width 198 height 22
type input "**"
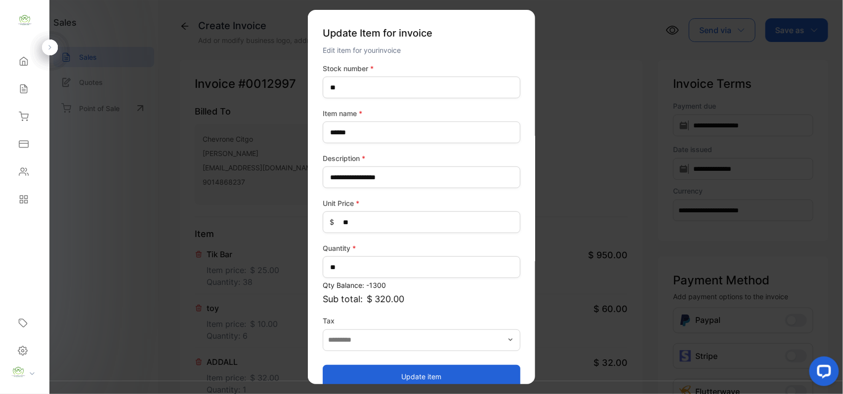
click at [360, 377] on button "Update item" at bounding box center [422, 377] width 198 height 24
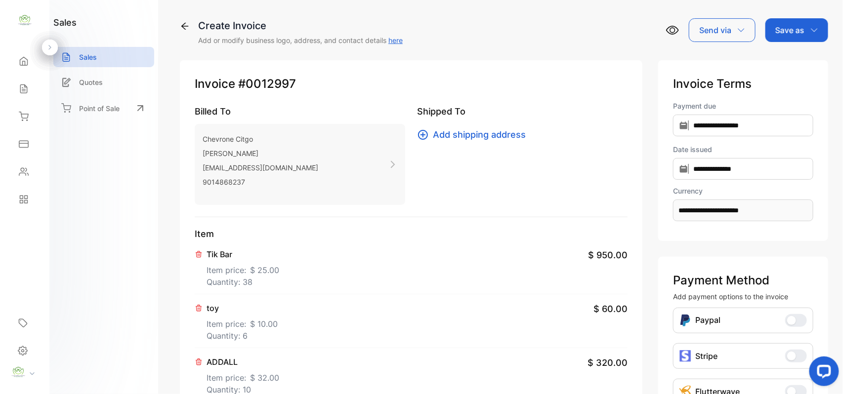
scroll to position [153, 0]
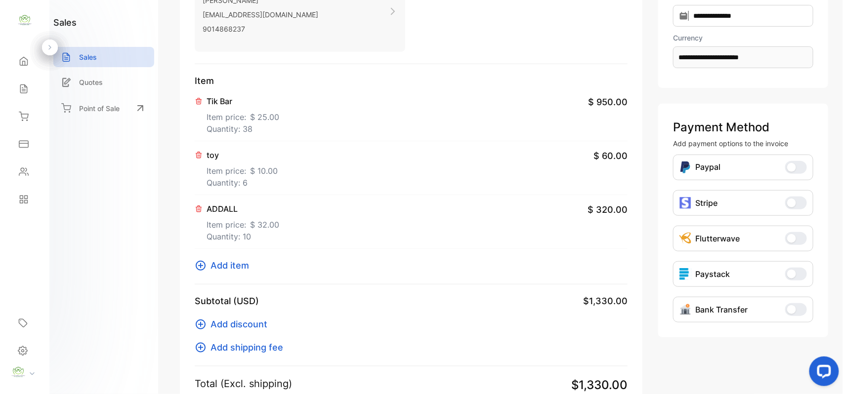
click at [225, 267] on span "Add item" at bounding box center [230, 265] width 39 height 13
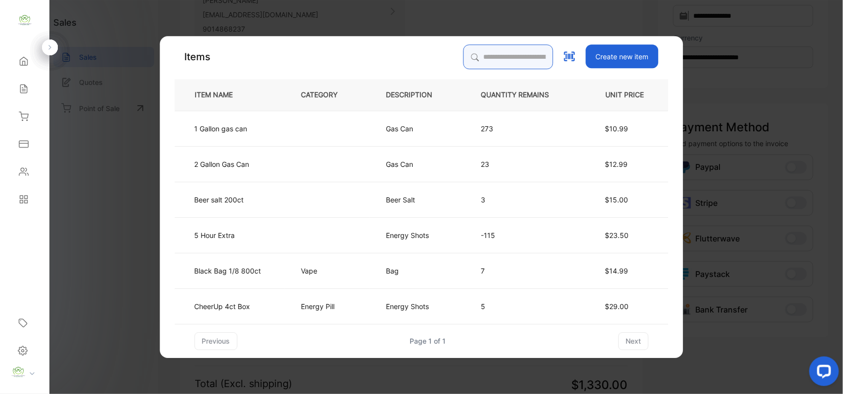
click at [476, 64] on input "search" at bounding box center [509, 56] width 90 height 25
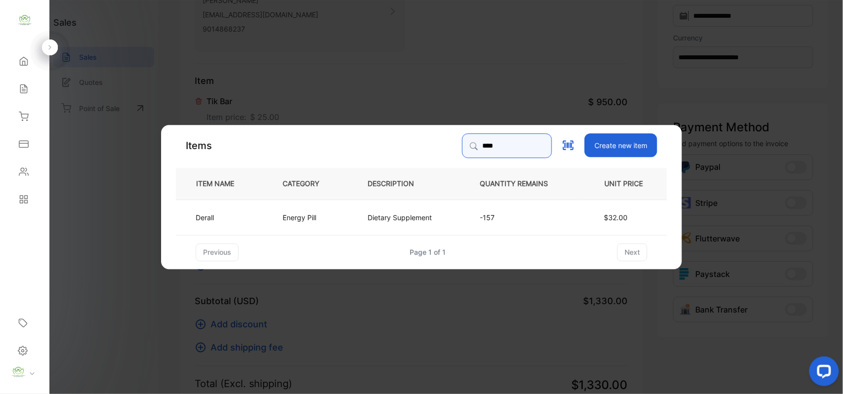
type input "****"
click at [279, 212] on td "Energy Pill" at bounding box center [308, 217] width 85 height 36
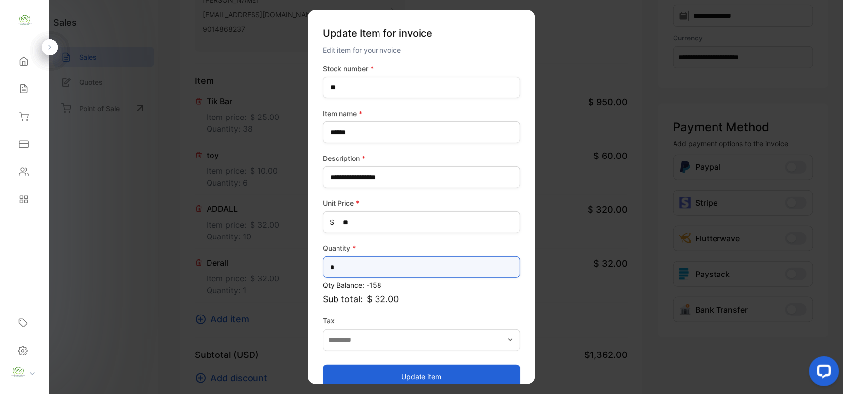
click at [362, 268] on input "*" at bounding box center [422, 268] width 198 height 22
type input "*"
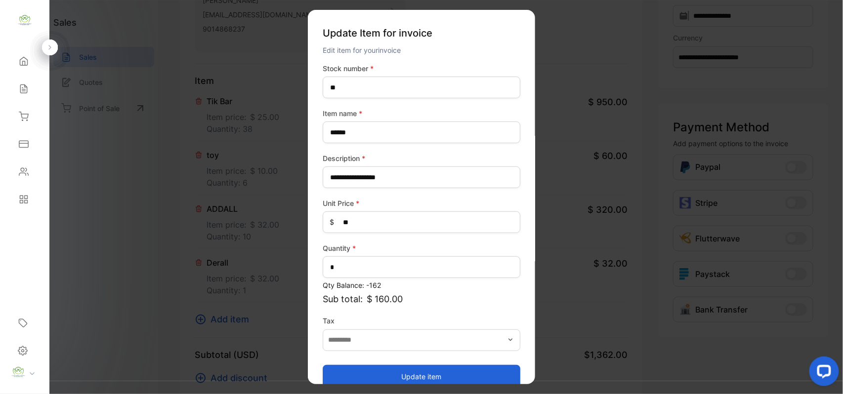
click at [412, 372] on button "Update item" at bounding box center [422, 377] width 198 height 24
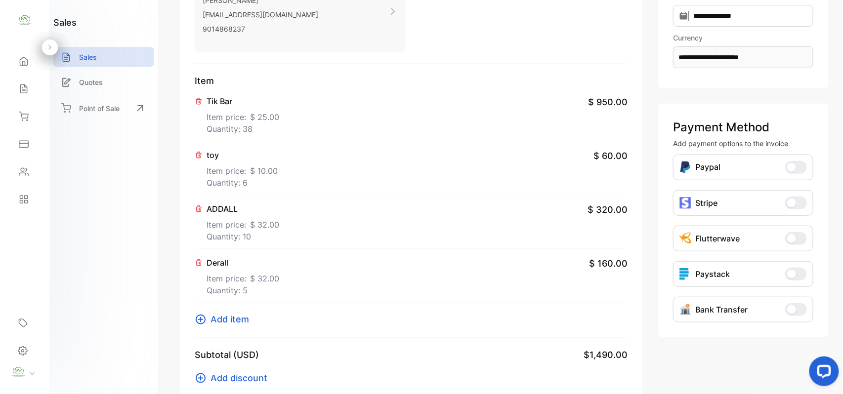
click at [233, 319] on span "Add item" at bounding box center [230, 319] width 39 height 13
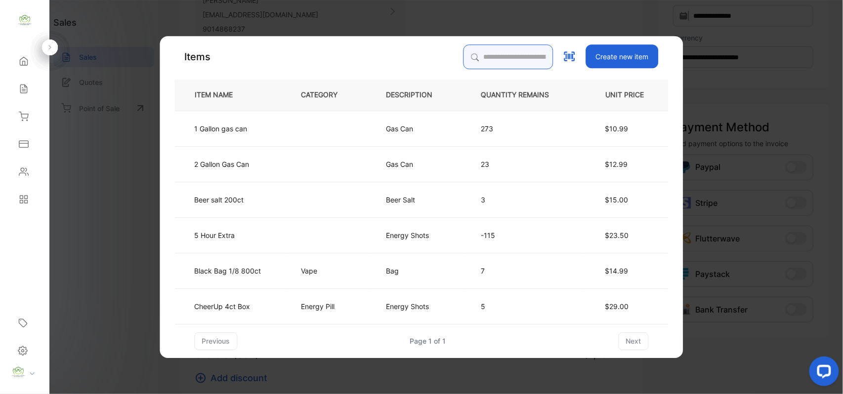
click at [469, 60] on input "search" at bounding box center [509, 56] width 90 height 25
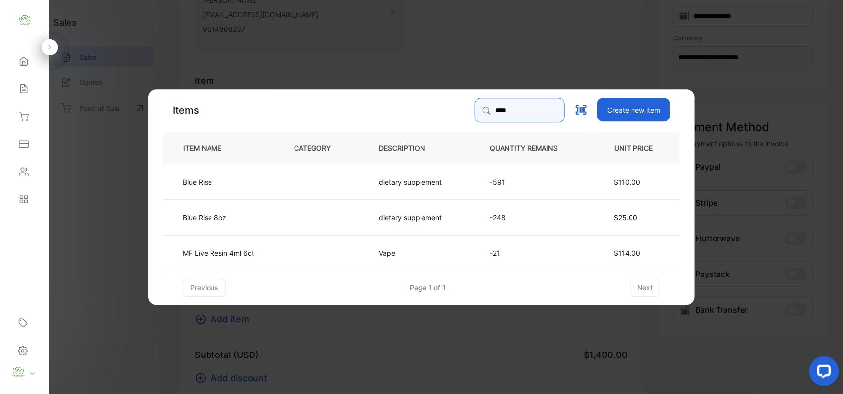
type input "****"
click at [241, 208] on td "Blue Rise 8oz" at bounding box center [220, 217] width 115 height 36
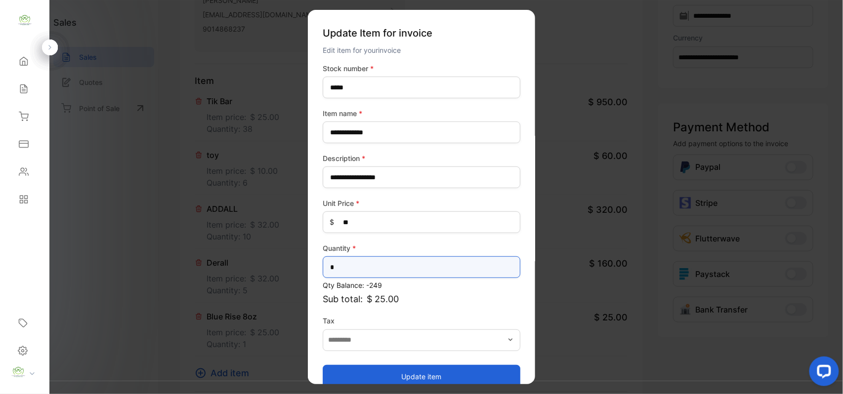
click at [357, 261] on input "*" at bounding box center [422, 268] width 198 height 22
type input "**"
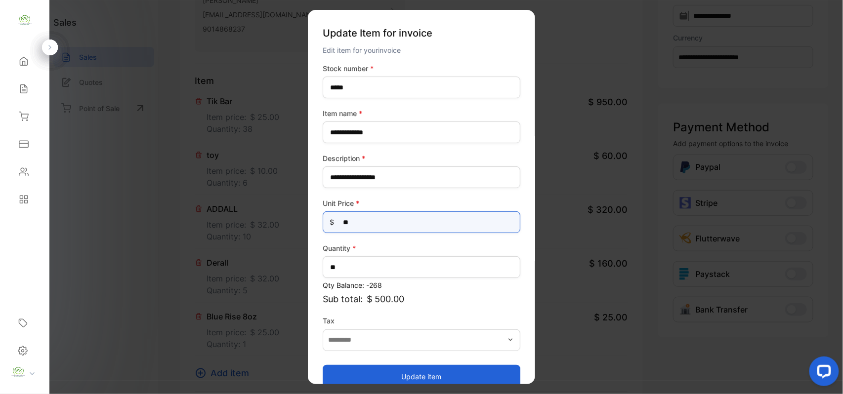
click at [389, 222] on Price-inputprice "**" at bounding box center [422, 223] width 198 height 22
type Price-inputprice "*"
type Price-inputprice "**"
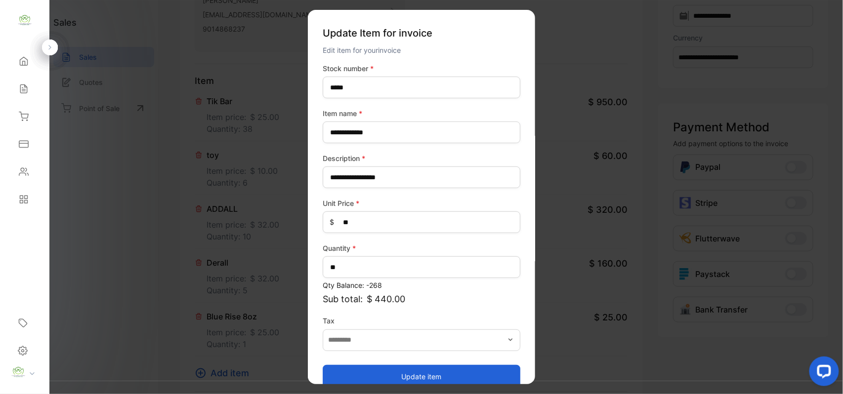
click at [336, 369] on button "Update item" at bounding box center [422, 377] width 198 height 24
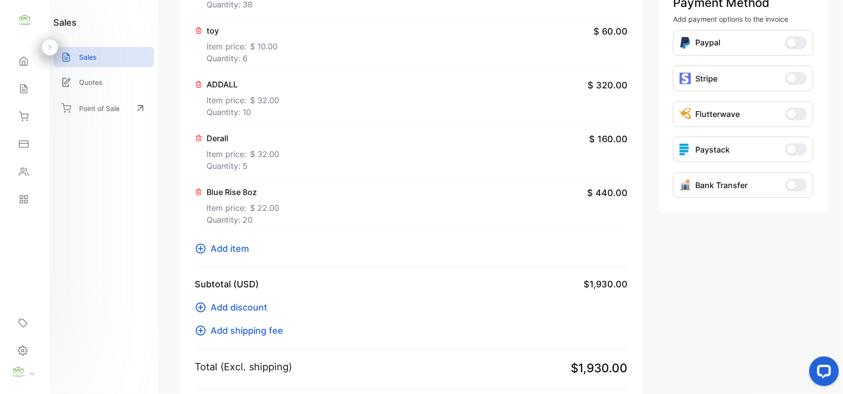
scroll to position [307, 0]
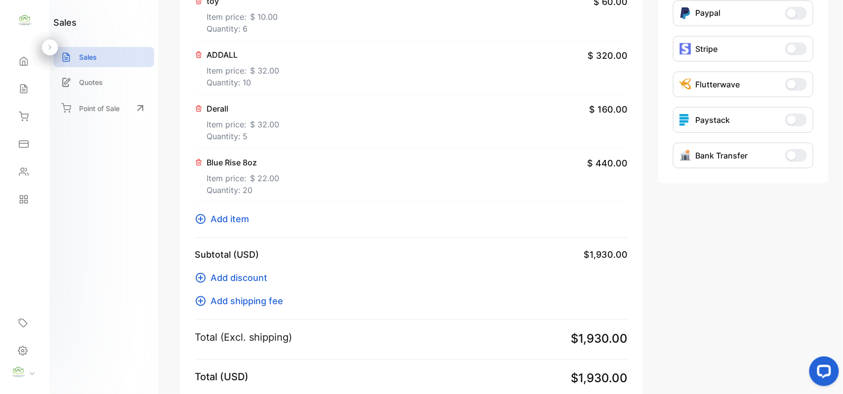
click at [231, 218] on span "Add item" at bounding box center [230, 219] width 39 height 13
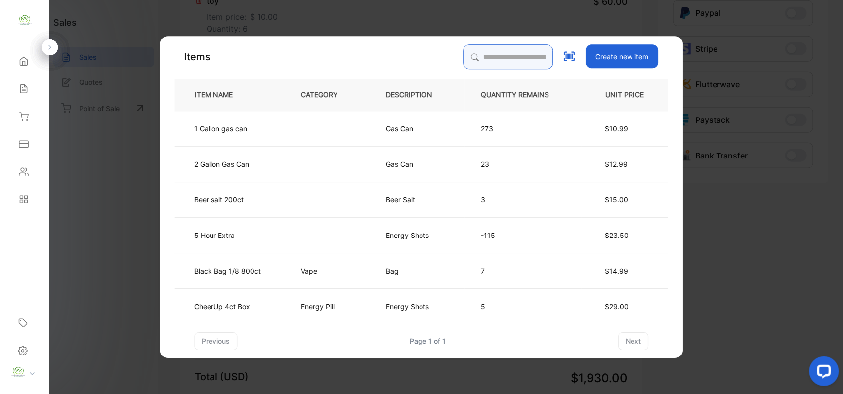
click at [469, 45] on input "search" at bounding box center [509, 56] width 90 height 25
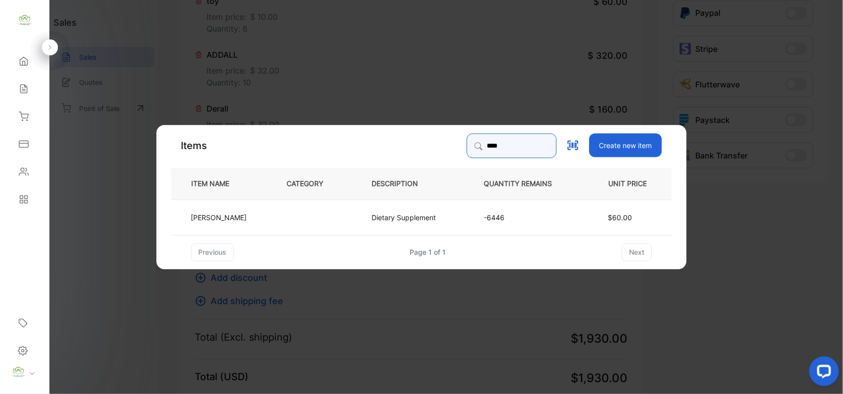
type input "****"
click at [341, 214] on td at bounding box center [313, 217] width 85 height 36
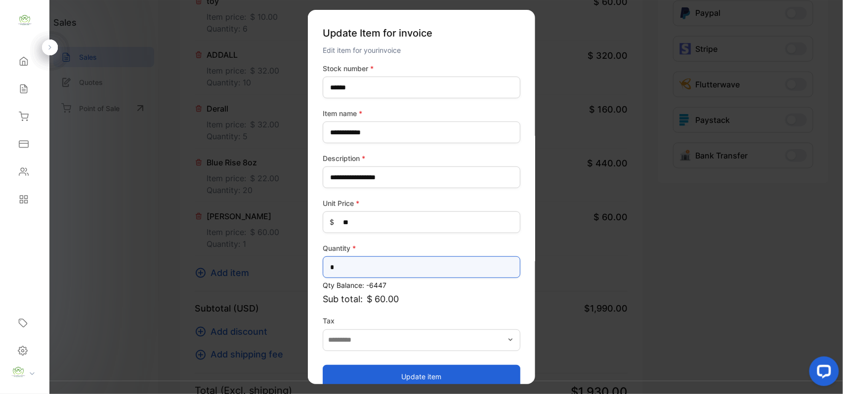
click at [404, 272] on input "*" at bounding box center [422, 268] width 198 height 22
type input "*"
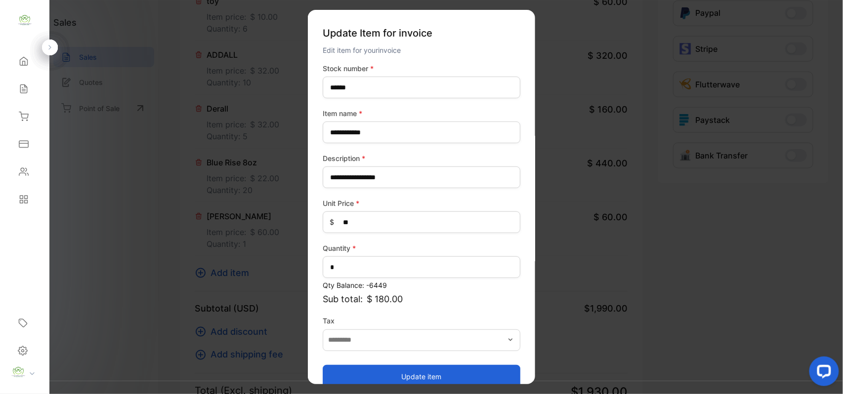
click at [375, 371] on button "Update item" at bounding box center [422, 377] width 198 height 24
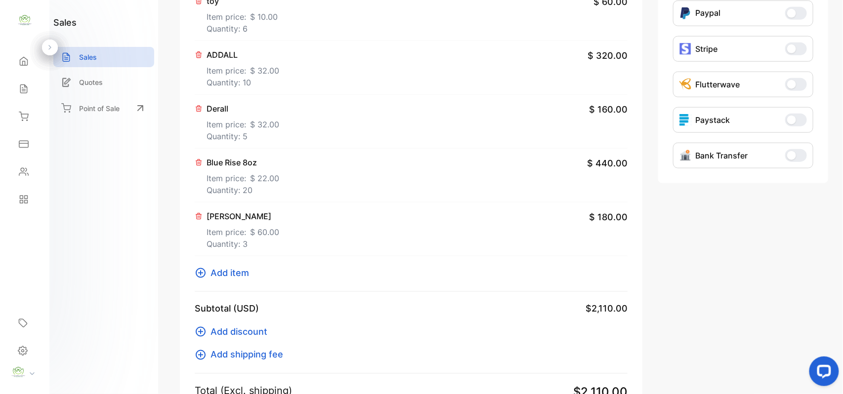
click at [233, 271] on span "Add item" at bounding box center [230, 272] width 39 height 13
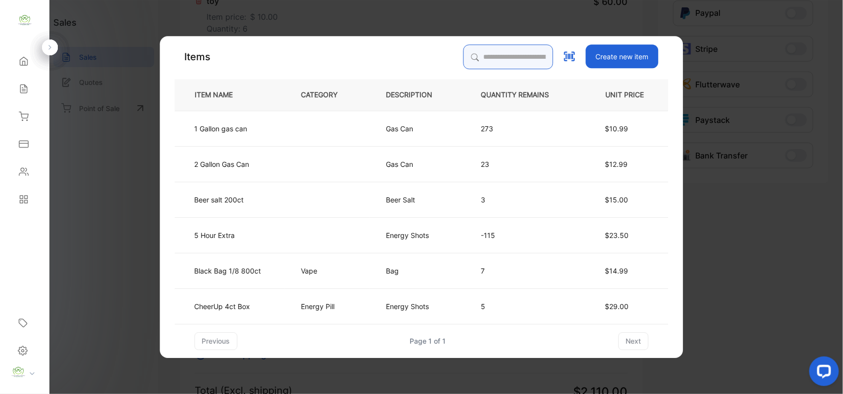
click at [535, 58] on input "search" at bounding box center [509, 56] width 90 height 25
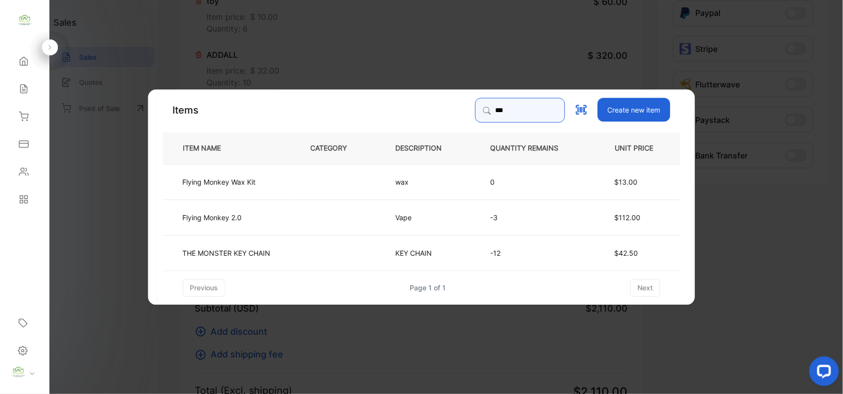
type input "***"
click at [283, 254] on td "THE MONSTER KEY CHAIN" at bounding box center [228, 253] width 131 height 36
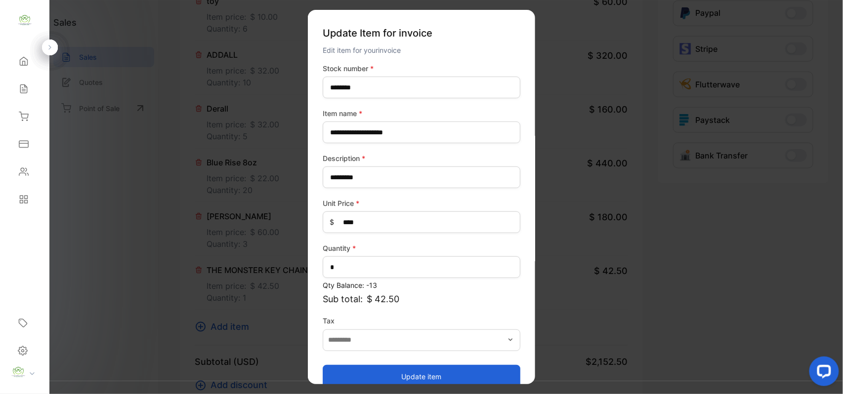
click at [439, 371] on button "Update item" at bounding box center [422, 377] width 198 height 24
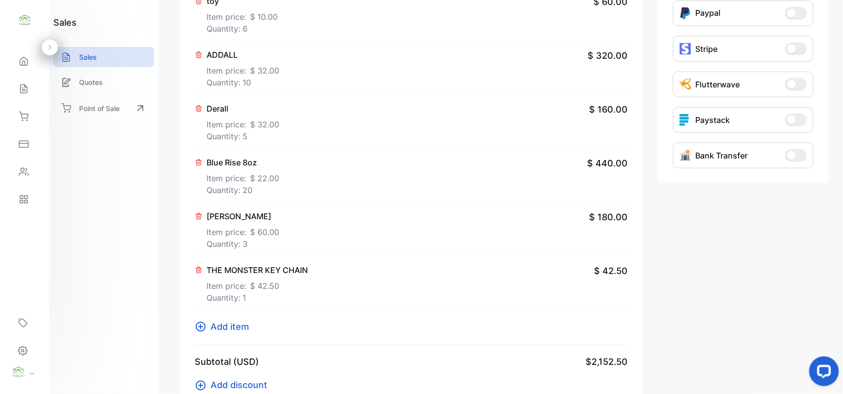
click at [246, 321] on span "Add item" at bounding box center [230, 326] width 39 height 13
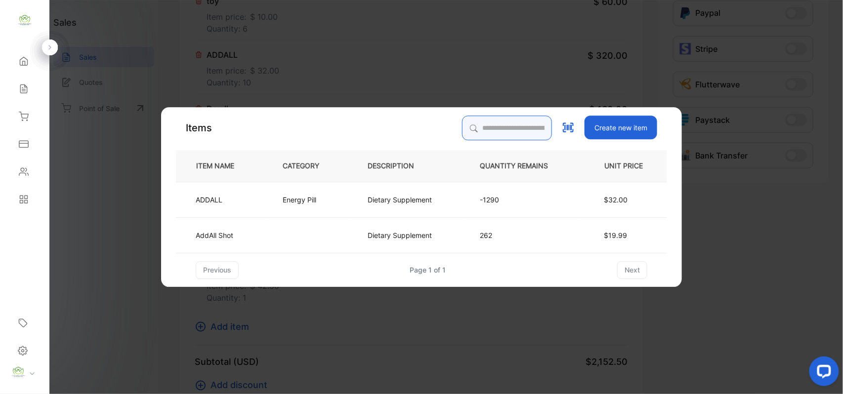
click at [472, 119] on div "Items Create new item ITEM NAME CATEGORY DESCRIPTION QUANTITY REMAINS UNIT PRIC…" at bounding box center [421, 198] width 491 height 164
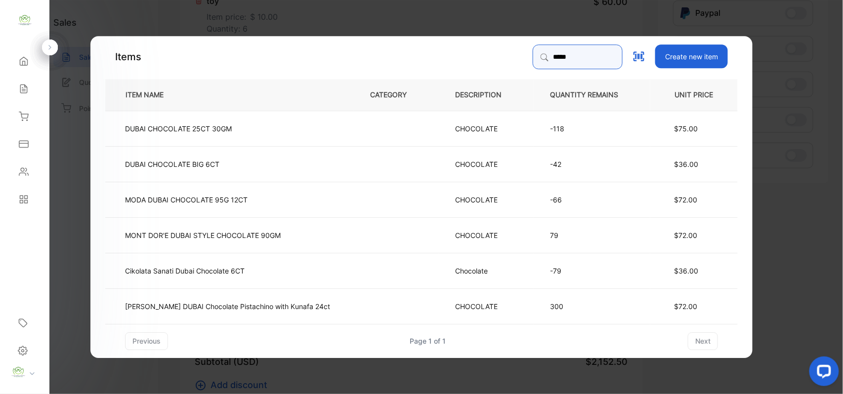
type input "*****"
click at [277, 163] on td "DUBAI CHOCOLATE BIG 6CT" at bounding box center [229, 164] width 249 height 36
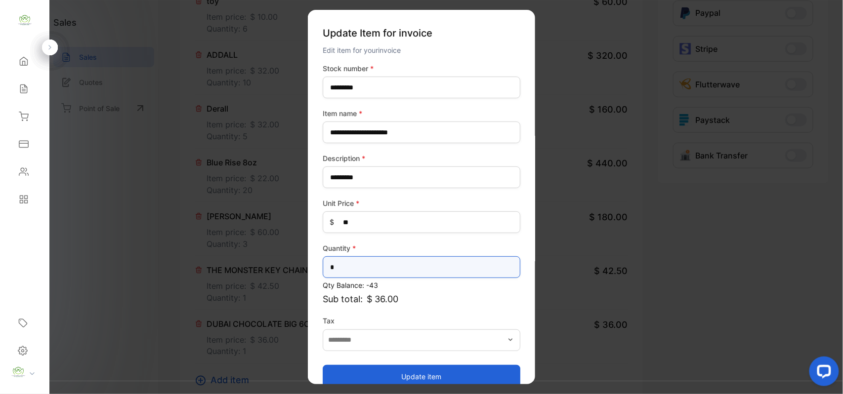
click at [388, 266] on input "*" at bounding box center [422, 268] width 198 height 22
type input "*"
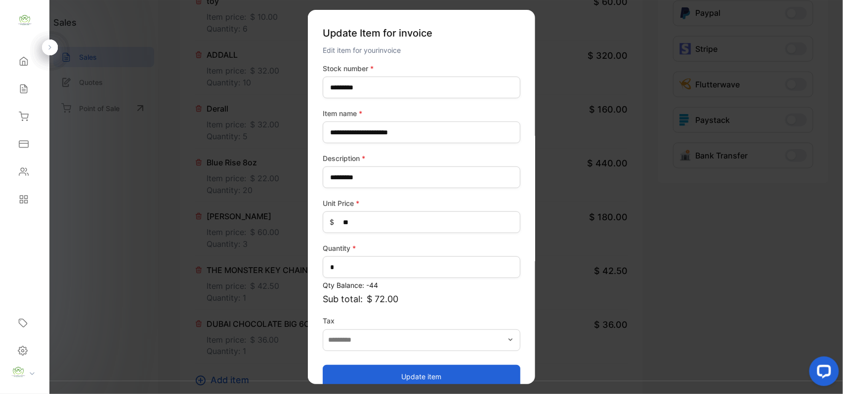
click at [406, 370] on button "Update item" at bounding box center [422, 377] width 198 height 24
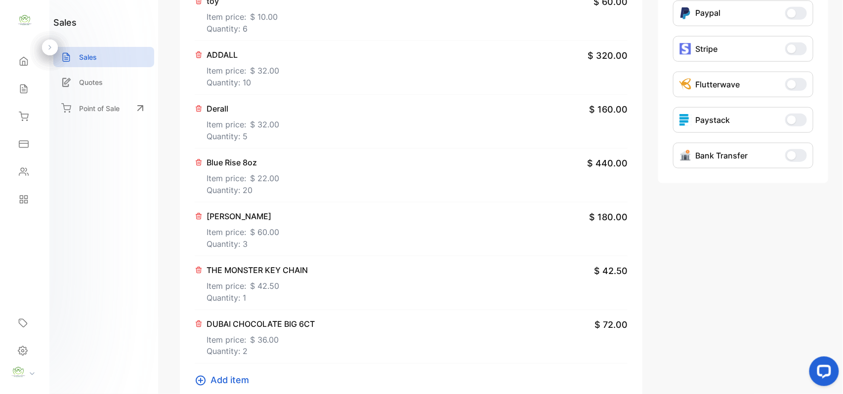
click at [225, 378] on span "Add item" at bounding box center [230, 380] width 39 height 13
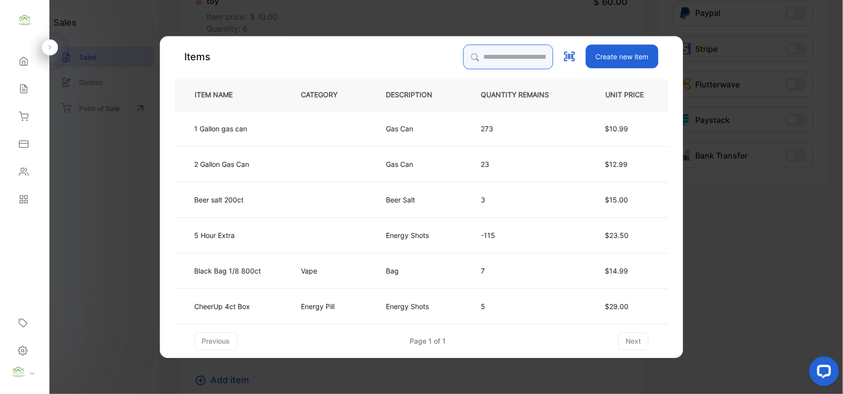
click at [501, 46] on input "search" at bounding box center [509, 56] width 90 height 25
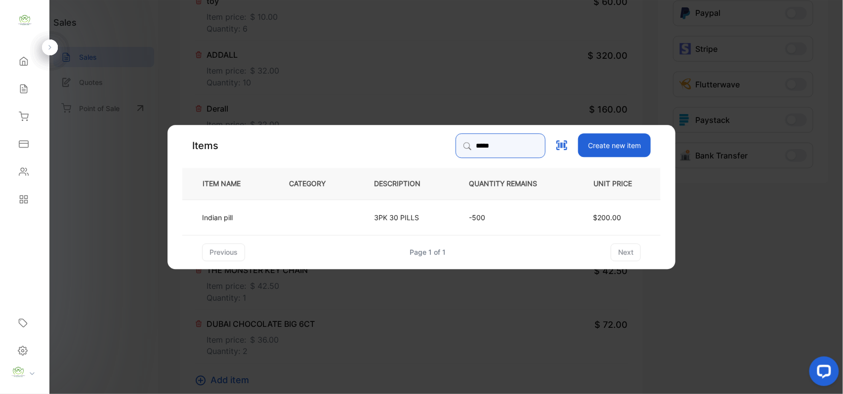
type input "*****"
click at [300, 220] on td at bounding box center [315, 217] width 85 height 36
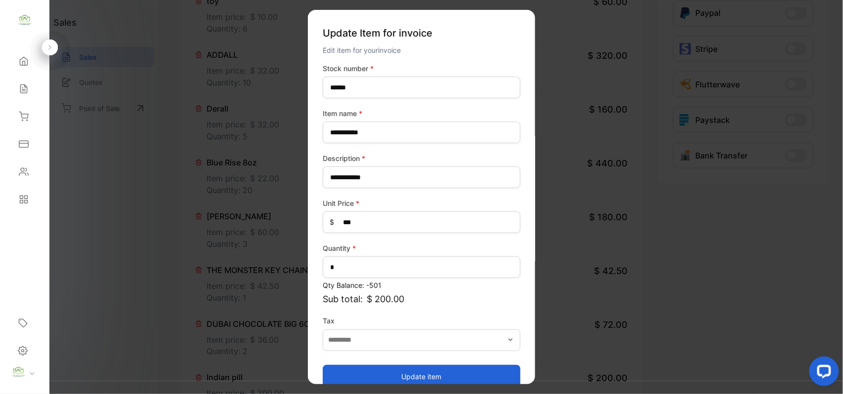
click at [463, 375] on button "Update item" at bounding box center [422, 377] width 198 height 24
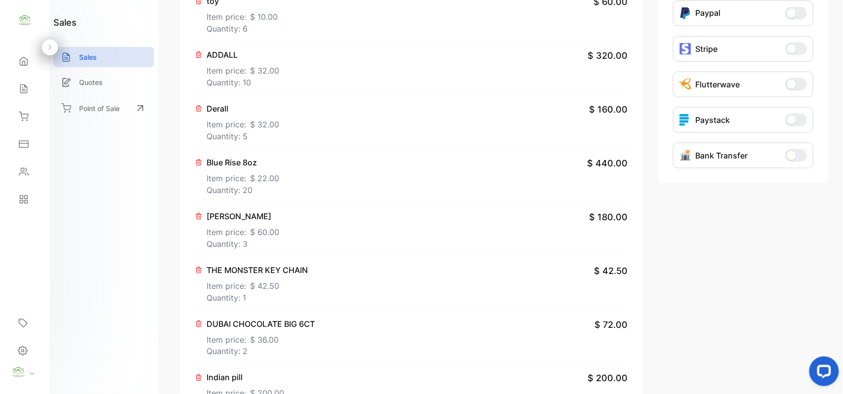
scroll to position [0, 0]
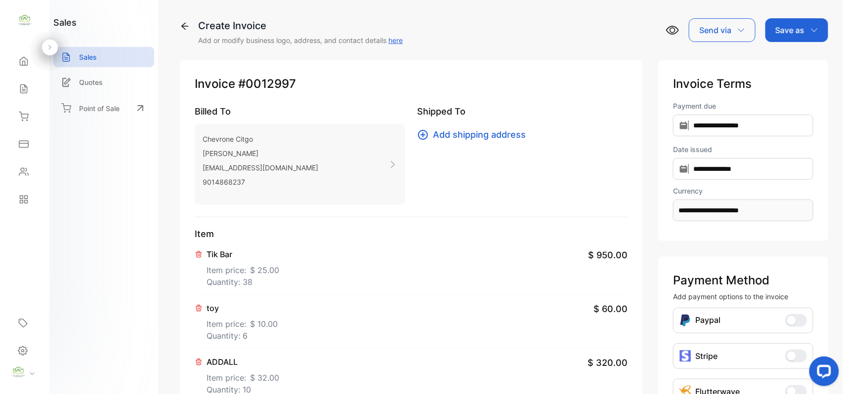
click at [778, 34] on p "Save as" at bounding box center [790, 30] width 29 height 12
click at [762, 61] on div "**********" at bounding box center [743, 150] width 170 height 181
click at [795, 25] on p "Save as" at bounding box center [790, 30] width 29 height 12
click at [767, 66] on div "Invoice" at bounding box center [794, 63] width 57 height 20
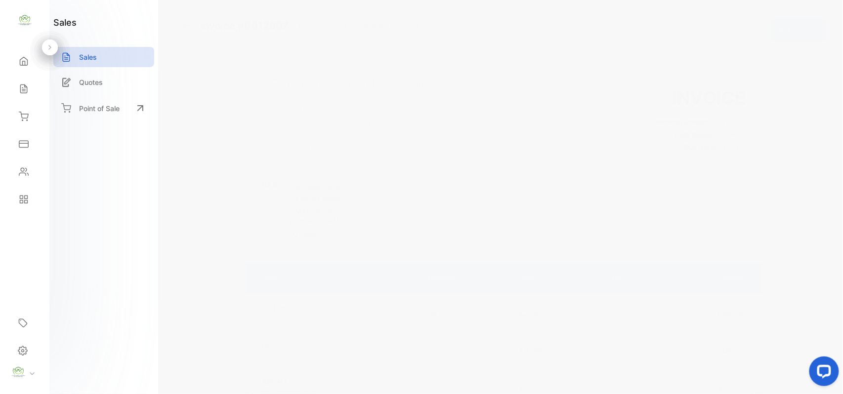
drag, startPoint x: 801, startPoint y: 32, endPoint x: 794, endPoint y: 40, distance: 10.5
click at [801, 34] on p "Actions" at bounding box center [792, 30] width 29 height 12
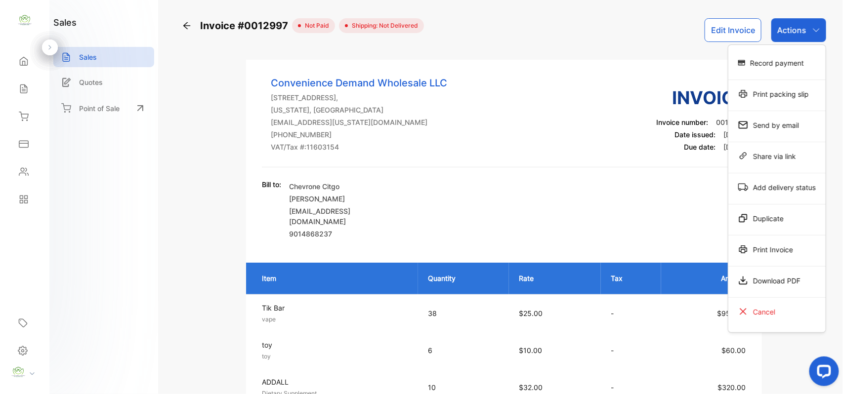
click at [753, 250] on div "Print Invoice" at bounding box center [777, 250] width 97 height 20
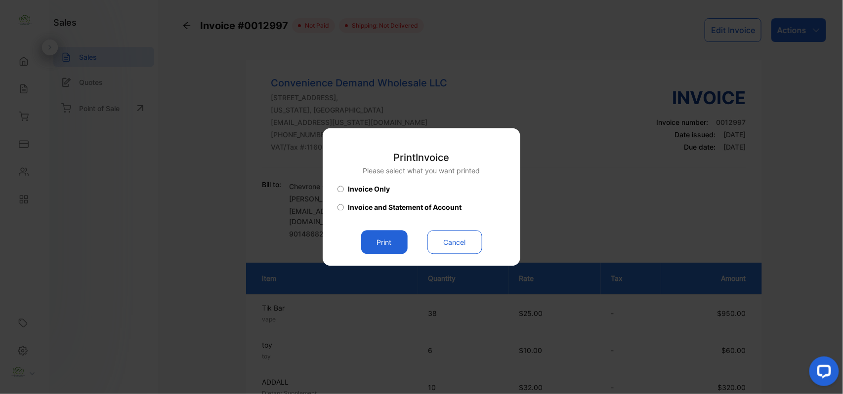
drag, startPoint x: 381, startPoint y: 244, endPoint x: 394, endPoint y: 242, distance: 14.0
click at [387, 242] on button "Print" at bounding box center [384, 243] width 46 height 24
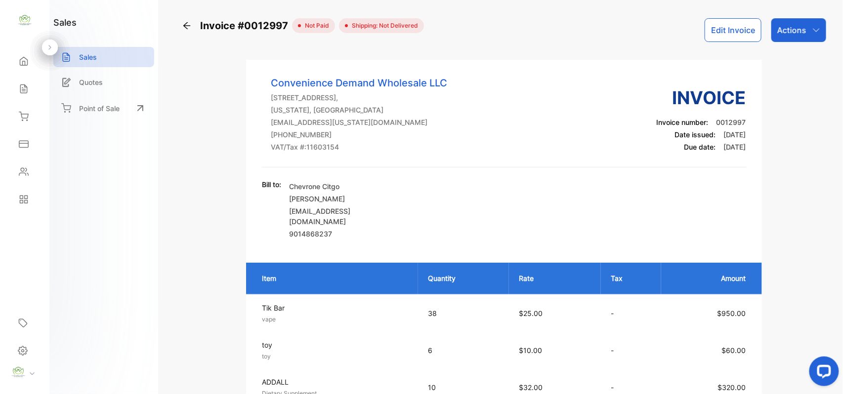
click at [795, 20] on div "Actions" at bounding box center [799, 30] width 55 height 24
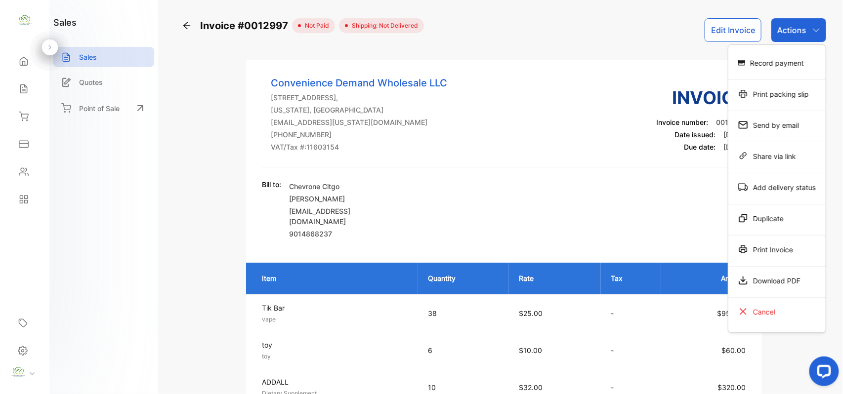
click at [792, 249] on div "Print Invoice" at bounding box center [777, 250] width 97 height 20
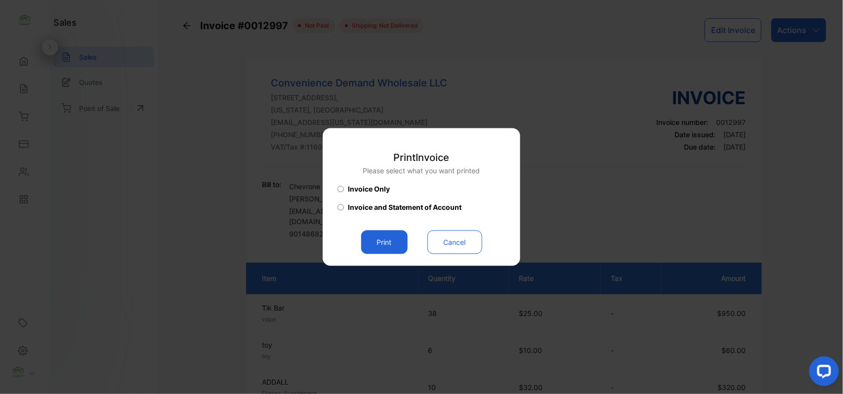
click at [392, 237] on button "Print" at bounding box center [384, 243] width 46 height 24
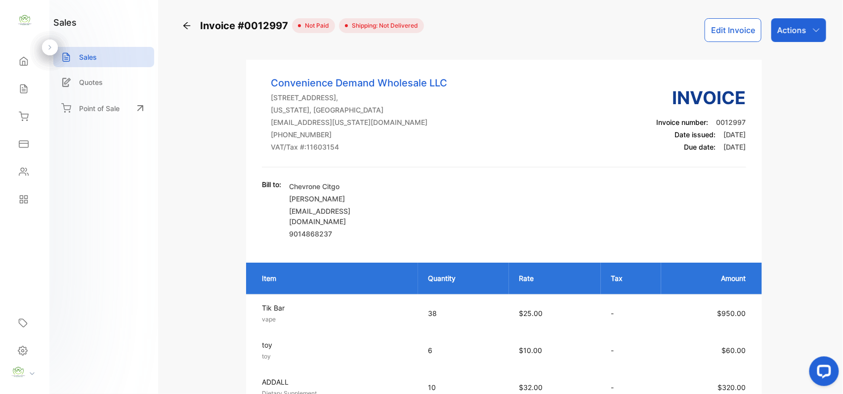
click at [13, 94] on div "Sales" at bounding box center [25, 89] width 34 height 20
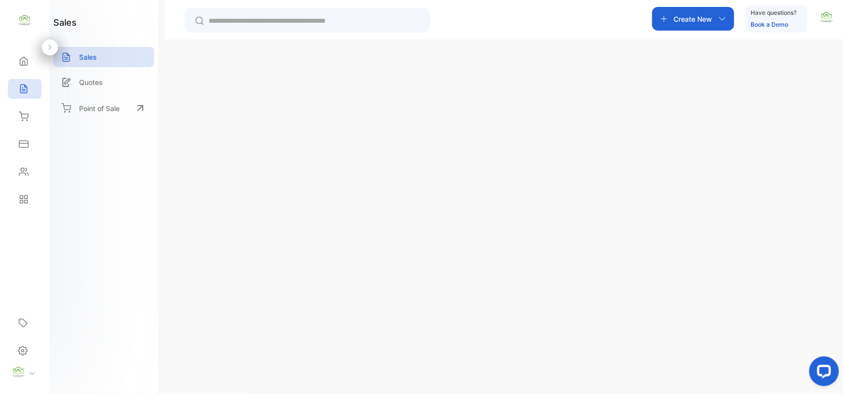
click at [786, 65] on p "Create New" at bounding box center [783, 70] width 44 height 12
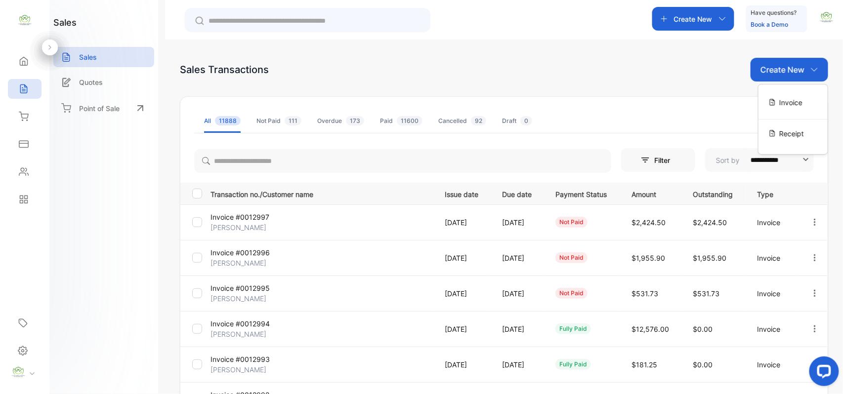
click at [772, 97] on div "Invoice" at bounding box center [793, 102] width 69 height 20
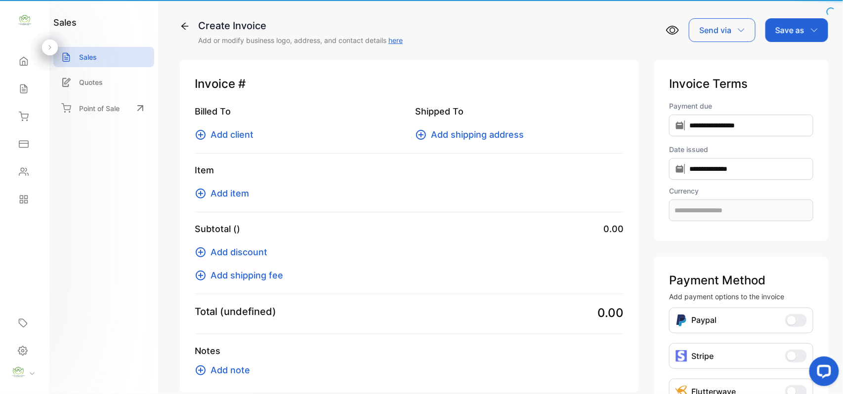
type input "**********"
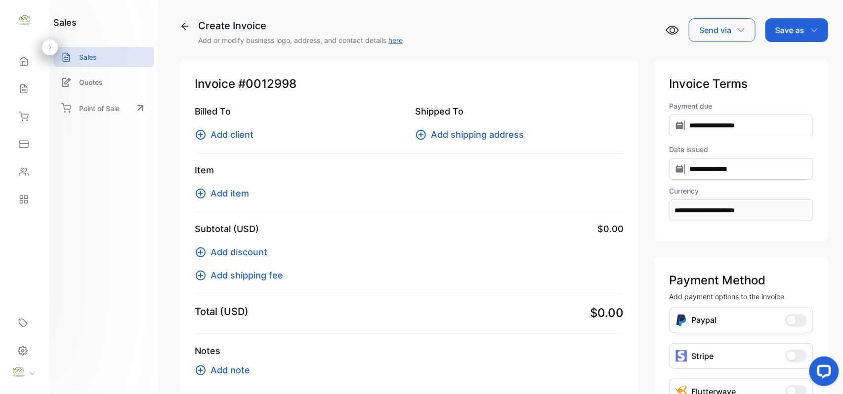
click at [234, 131] on span "Add client" at bounding box center [232, 134] width 43 height 13
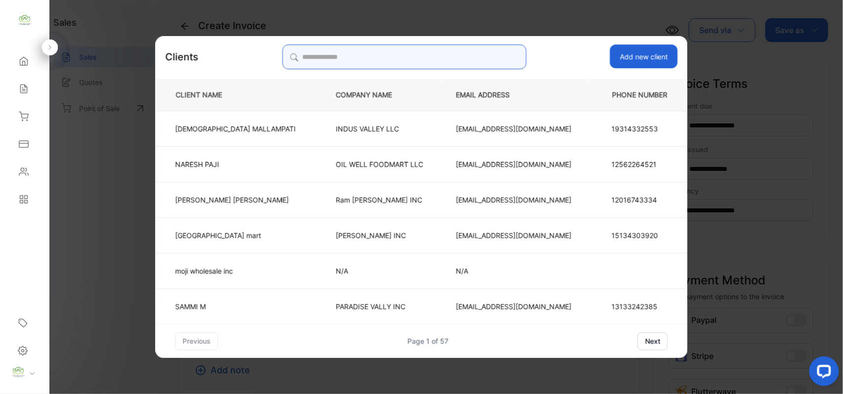
click at [414, 64] on input "search" at bounding box center [404, 56] width 244 height 25
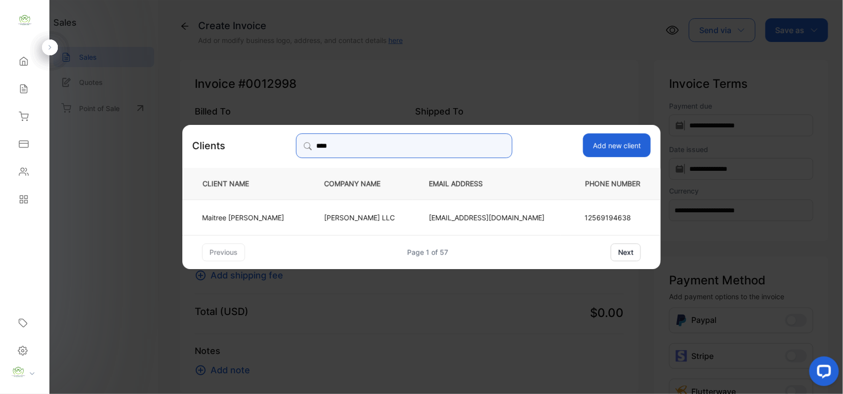
type input "****"
drag, startPoint x: 263, startPoint y: 217, endPoint x: 246, endPoint y: 218, distance: 17.4
click at [260, 218] on p "[PERSON_NAME]" at bounding box center [243, 217] width 82 height 10
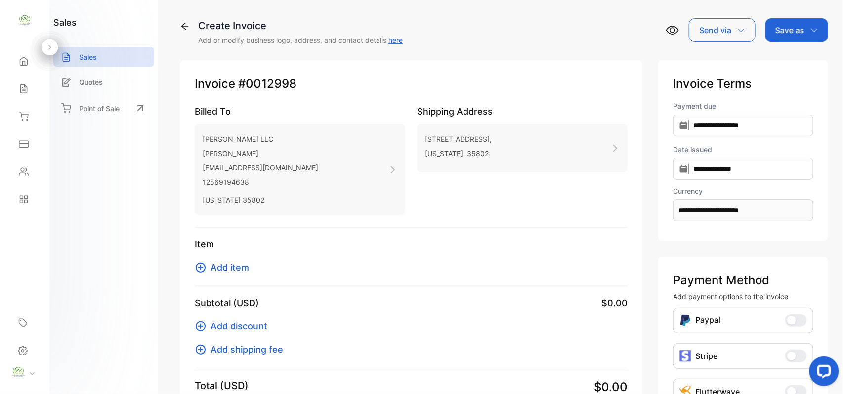
click at [231, 265] on span "Add item" at bounding box center [230, 267] width 39 height 13
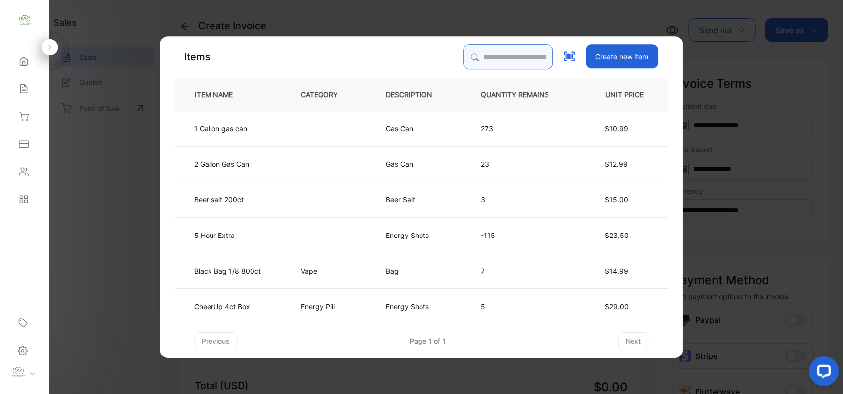
click at [511, 65] on input "search" at bounding box center [509, 56] width 90 height 25
type input "***"
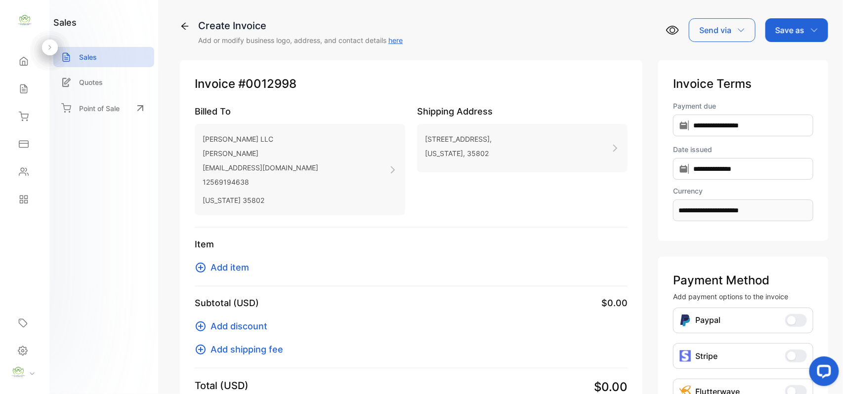
click at [26, 93] on icon at bounding box center [23, 89] width 6 height 8
